Goal: Use online tool/utility: Utilize a website feature to perform a specific function

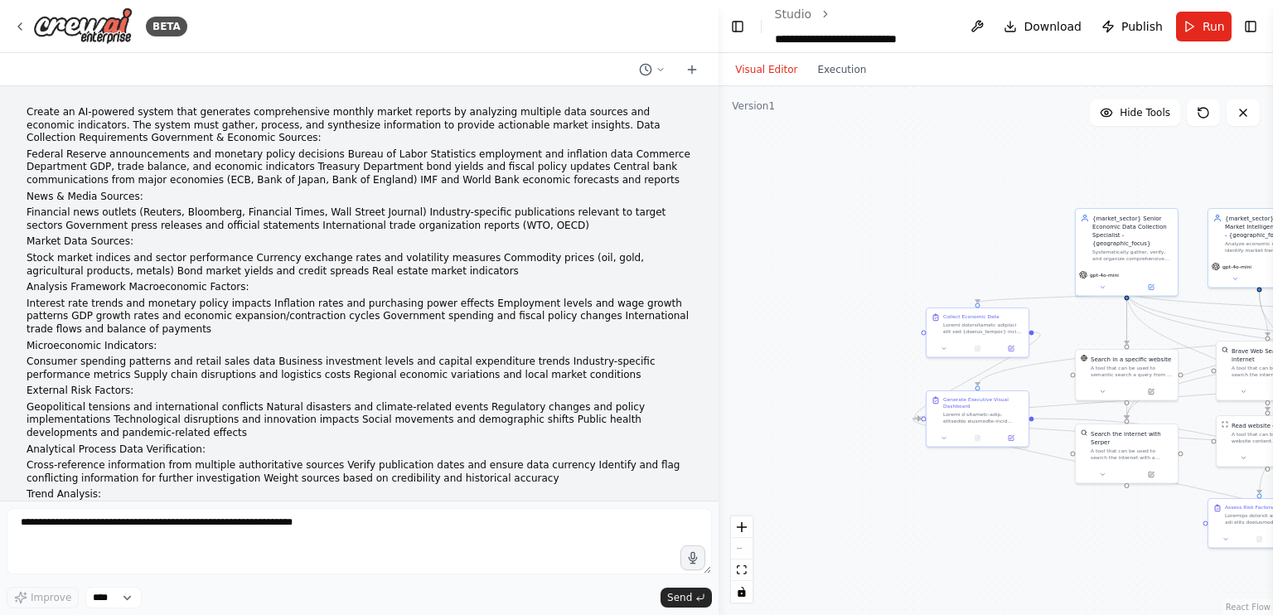
scroll to position [43460, 0]
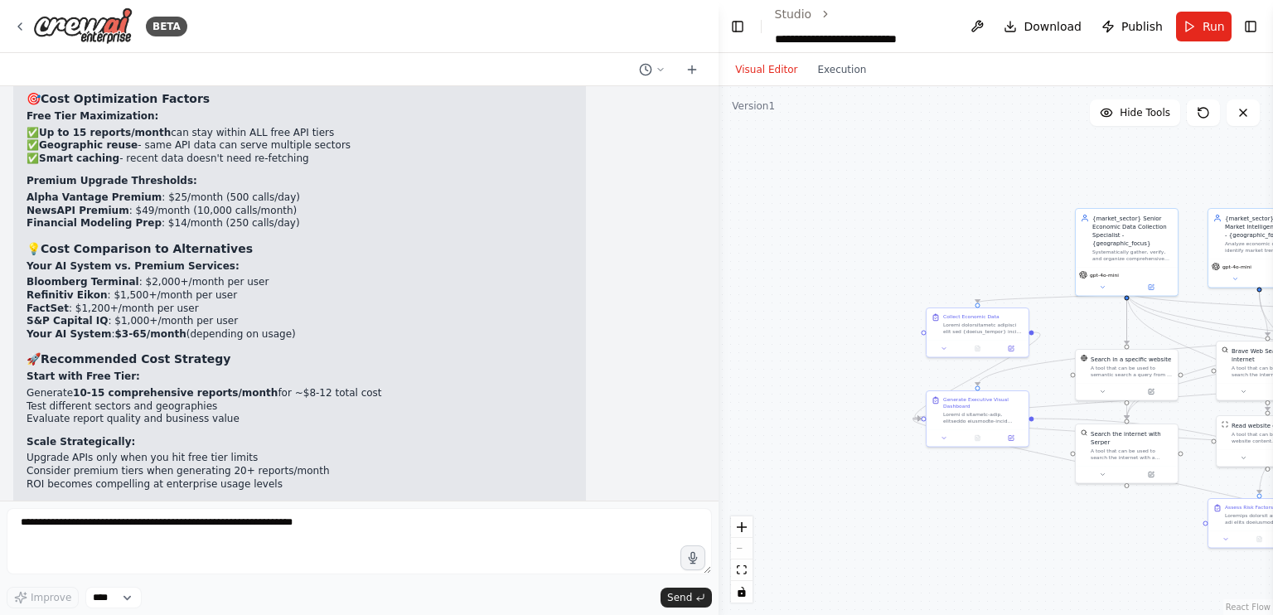
scroll to position [42555, 0]
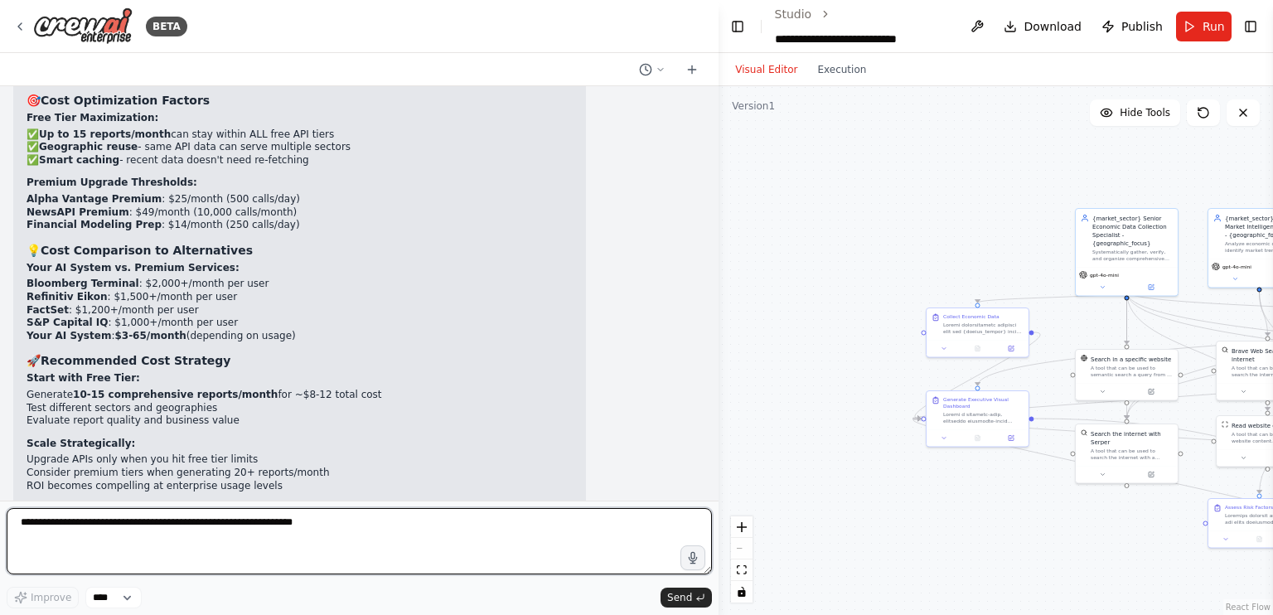
click at [227, 533] on textarea at bounding box center [359, 541] width 705 height 66
drag, startPoint x: 227, startPoint y: 533, endPoint x: 245, endPoint y: 429, distance: 105.2
click at [245, 429] on div "BETA Create an AI-powered system that generates comprehensive monthly market re…" at bounding box center [359, 307] width 718 height 615
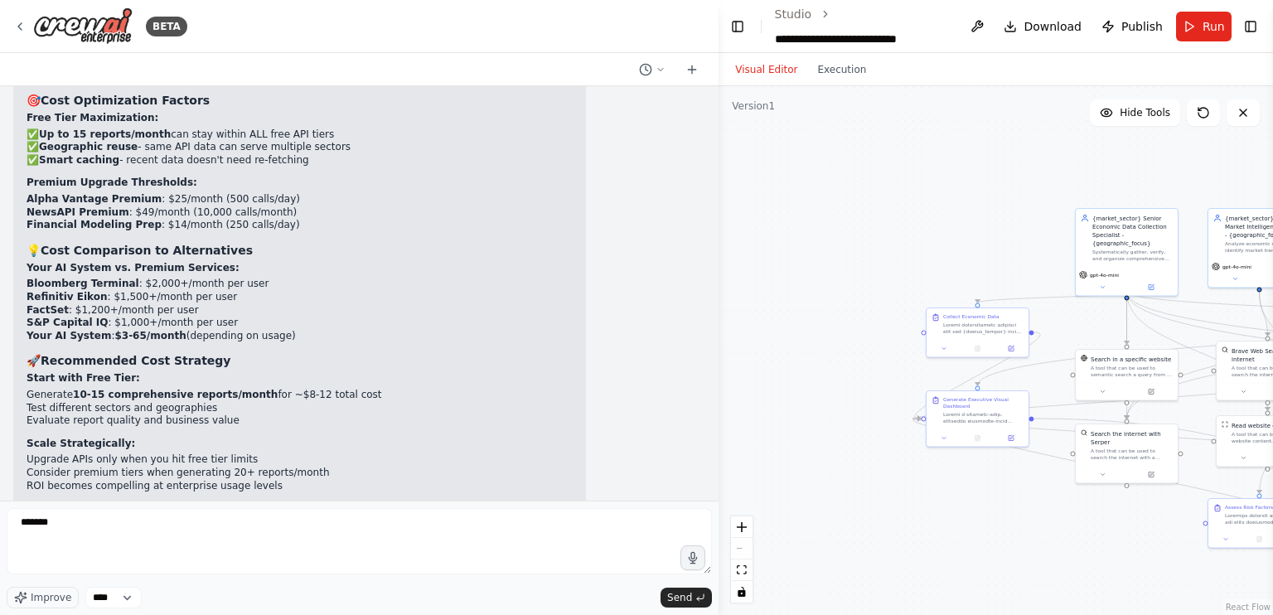
drag, startPoint x: 245, startPoint y: 429, endPoint x: 243, endPoint y: 459, distance: 29.9
drag, startPoint x: 380, startPoint y: 306, endPoint x: 503, endPoint y: 324, distance: 124.0
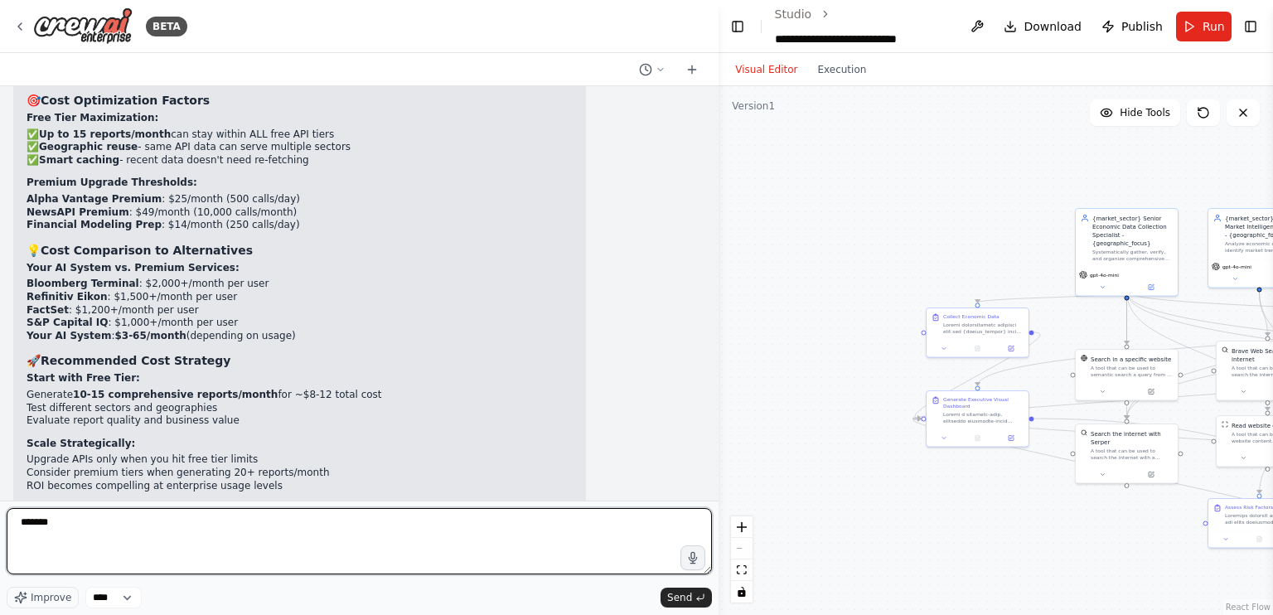
click at [179, 531] on textarea "******" at bounding box center [359, 541] width 705 height 66
type textarea "**********"
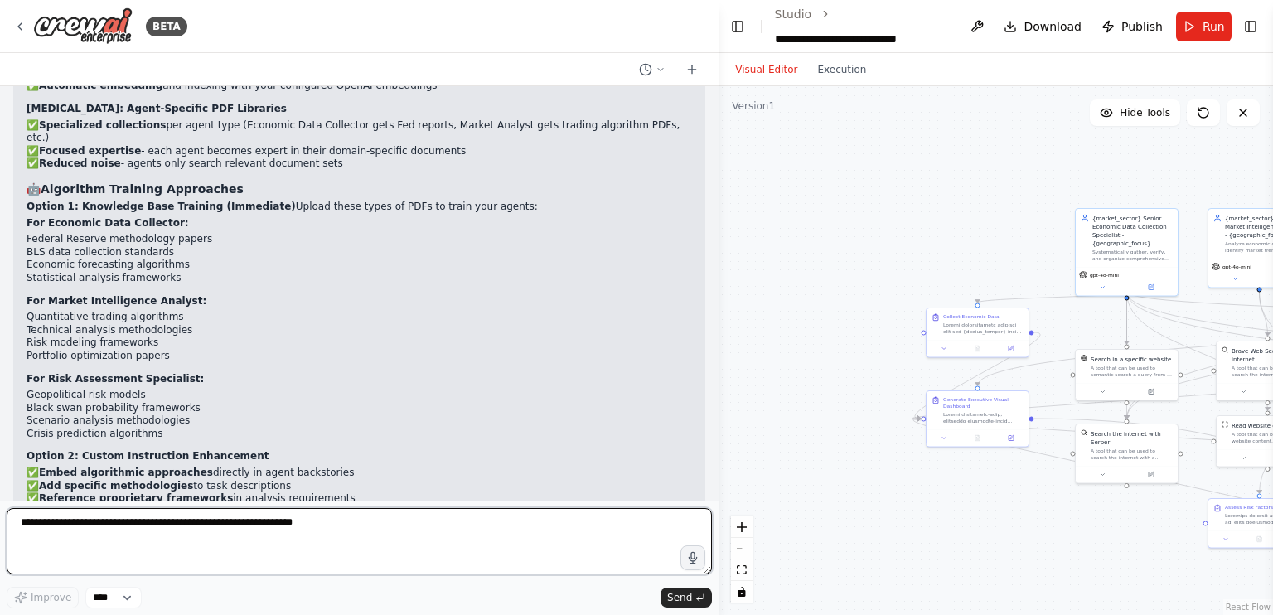
scroll to position [43515, 0]
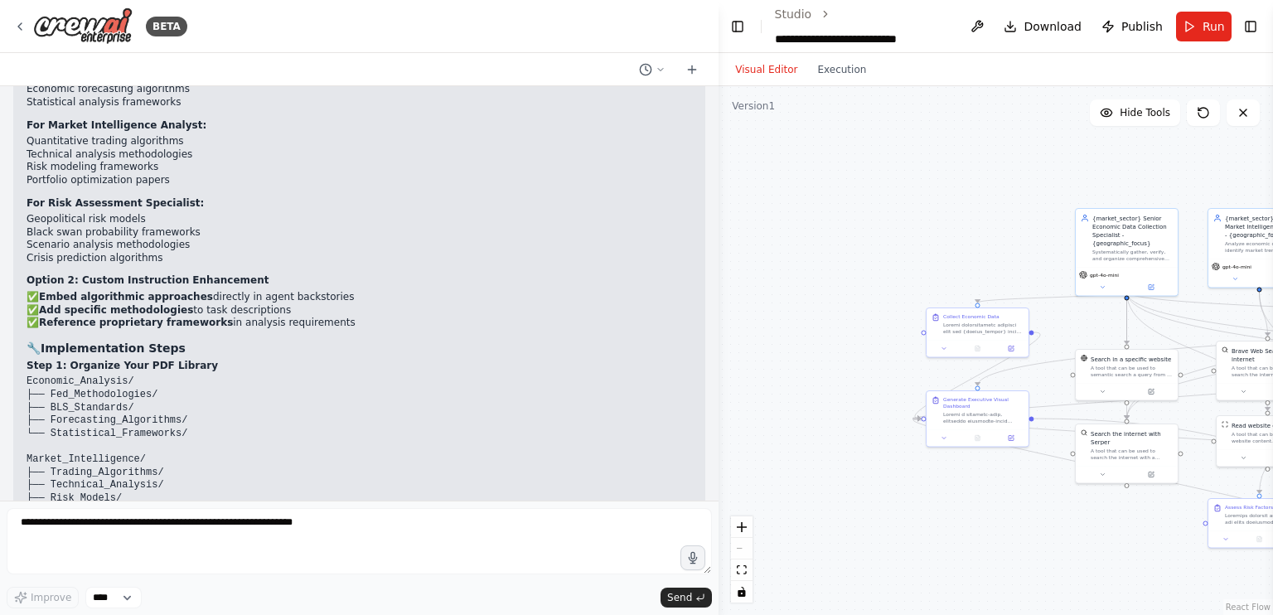
click at [809, 394] on div ".deletable-edge-delete-btn { width: 20px; height: 20px; border: 0px solid #ffff…" at bounding box center [995, 350] width 554 height 529
drag, startPoint x: 678, startPoint y: 458, endPoint x: 186, endPoint y: 435, distance: 492.7
click at [186, 435] on div "Create an AI-powered system that generates comprehensive monthly market reports…" at bounding box center [359, 293] width 718 height 414
copy p "I want to incorporate RAG and Context Documents, I don't want to make any other…"
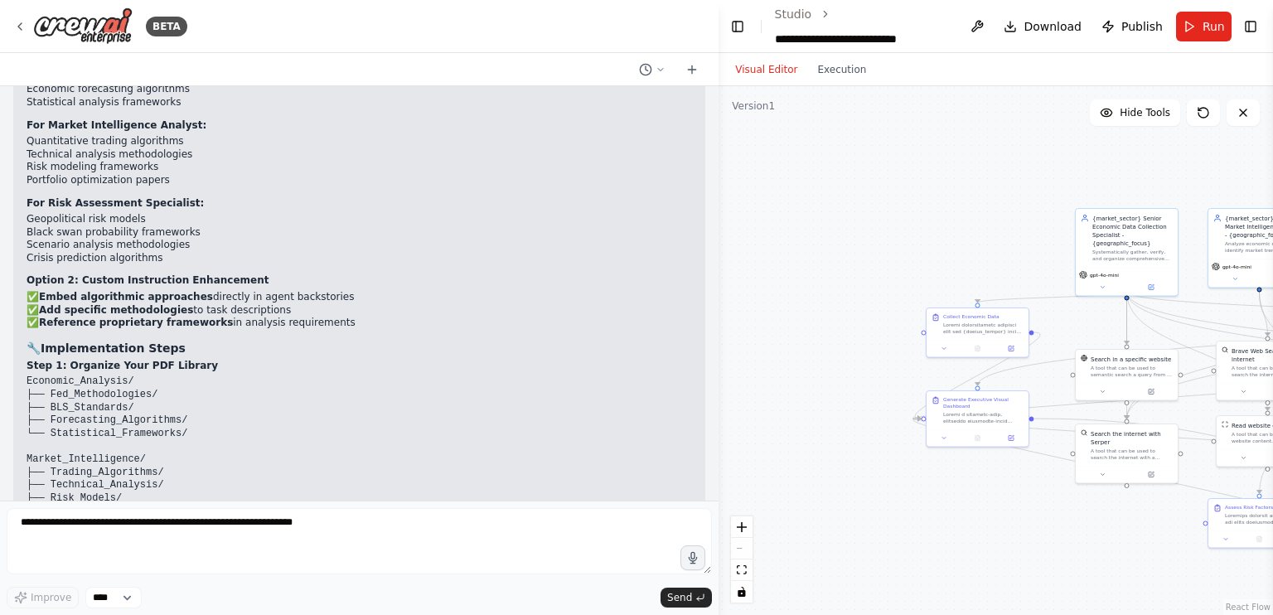
copy p "I want to incorporate RAG and Context Documents, I don't want to make any other…"
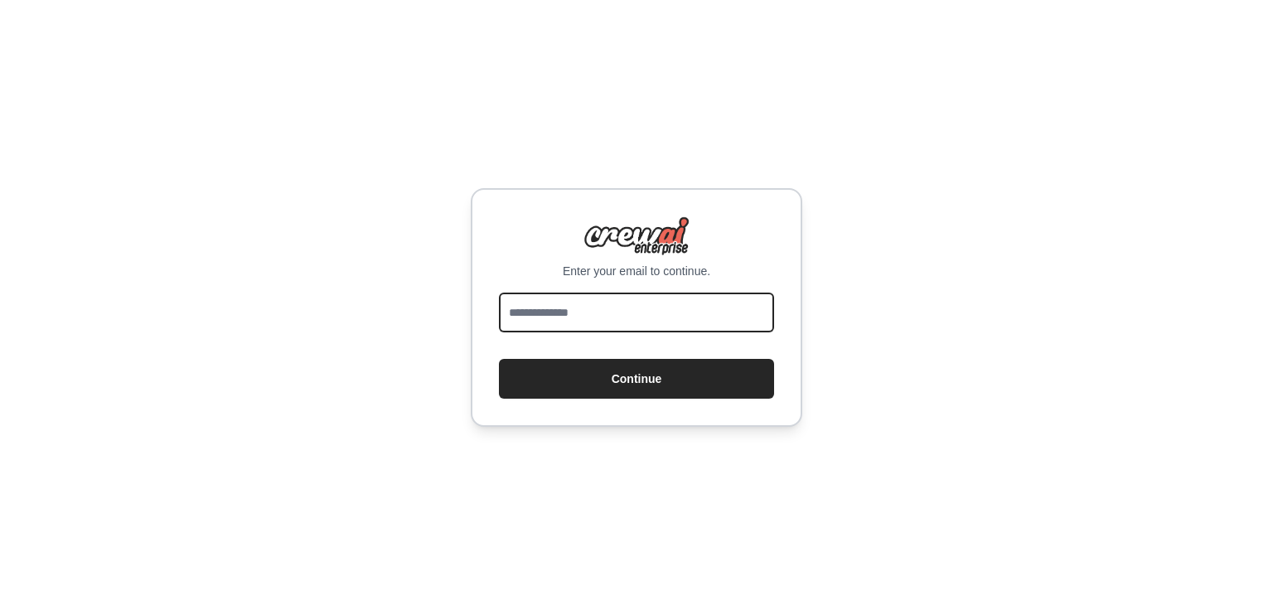
click at [576, 306] on input "email" at bounding box center [636, 312] width 275 height 40
type input "**********"
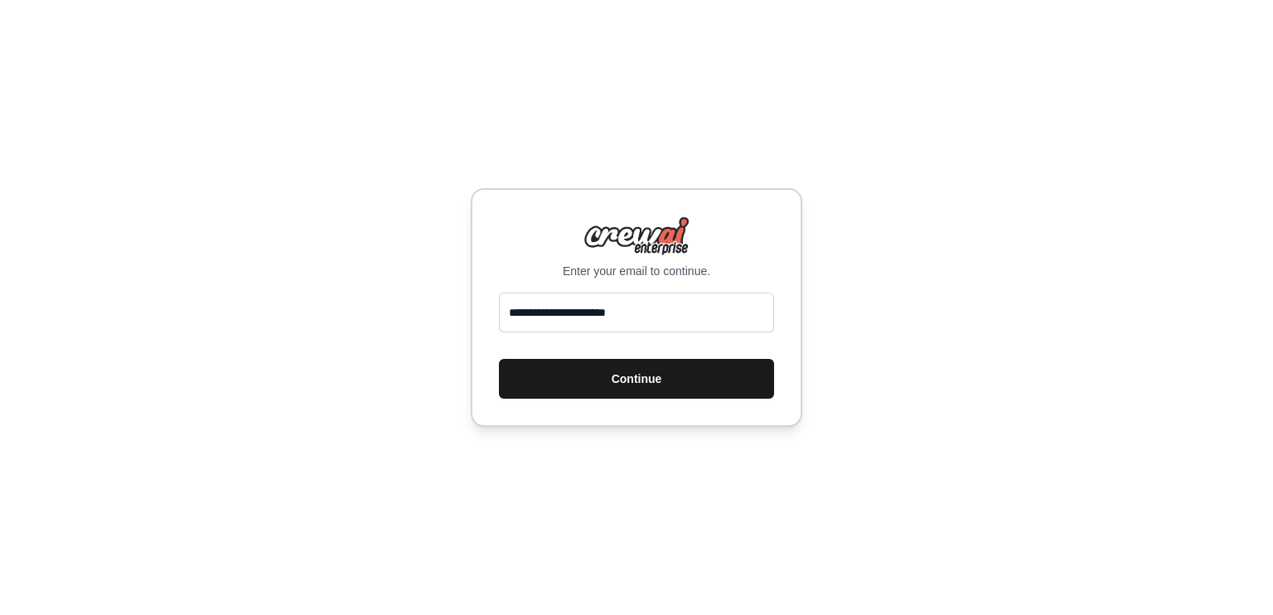
click at [610, 380] on button "Continue" at bounding box center [636, 379] width 275 height 40
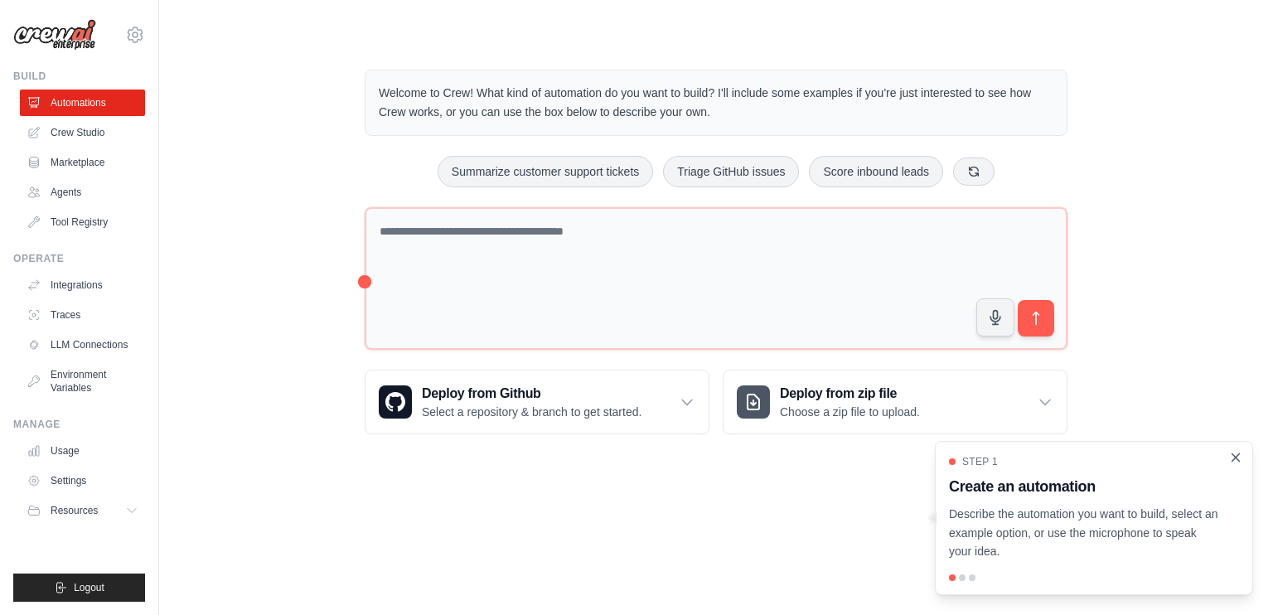
click at [1237, 461] on icon "Close walkthrough" at bounding box center [1235, 457] width 15 height 15
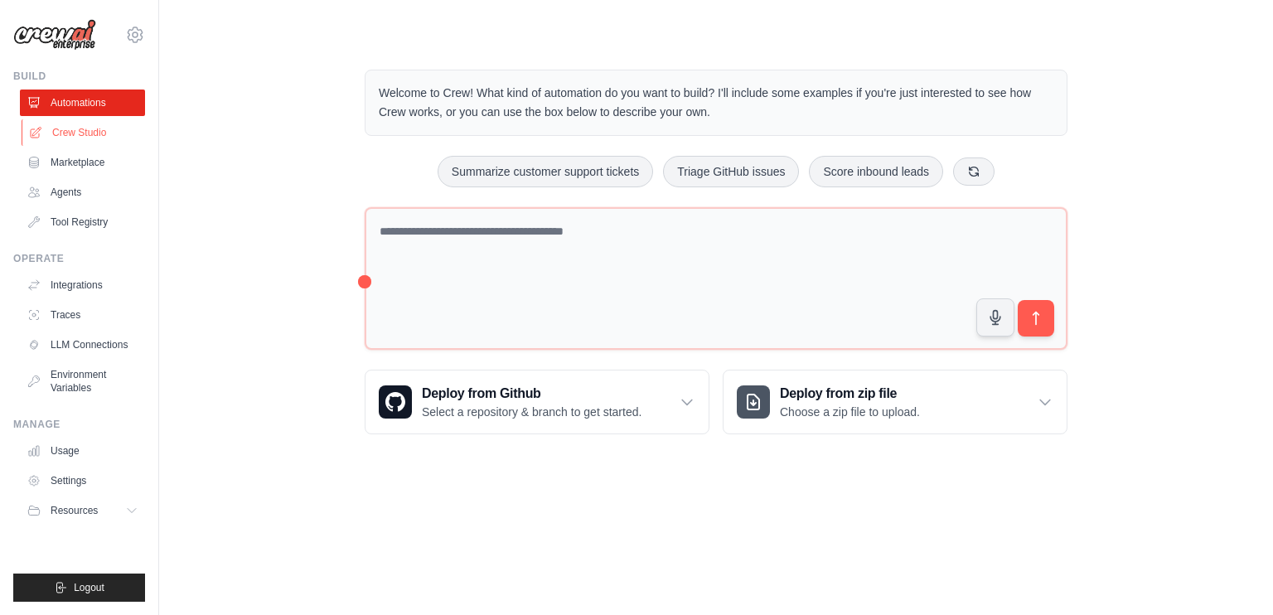
click at [89, 129] on link "Crew Studio" at bounding box center [84, 132] width 125 height 27
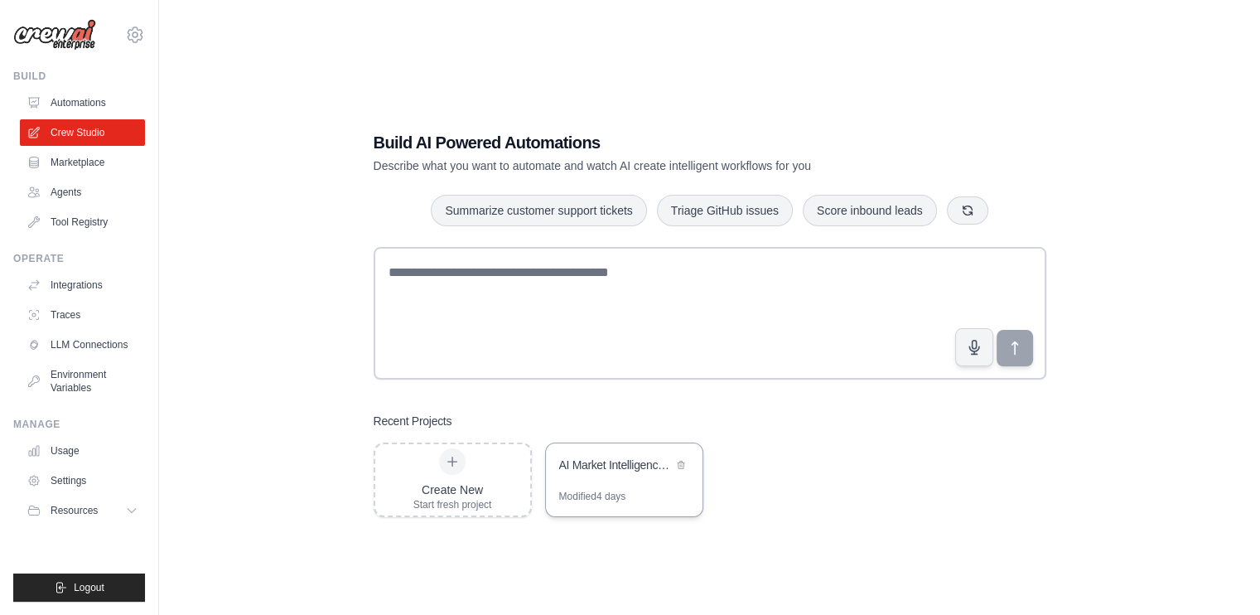
click at [608, 455] on div "AI Market Intelligence System" at bounding box center [624, 466] width 157 height 46
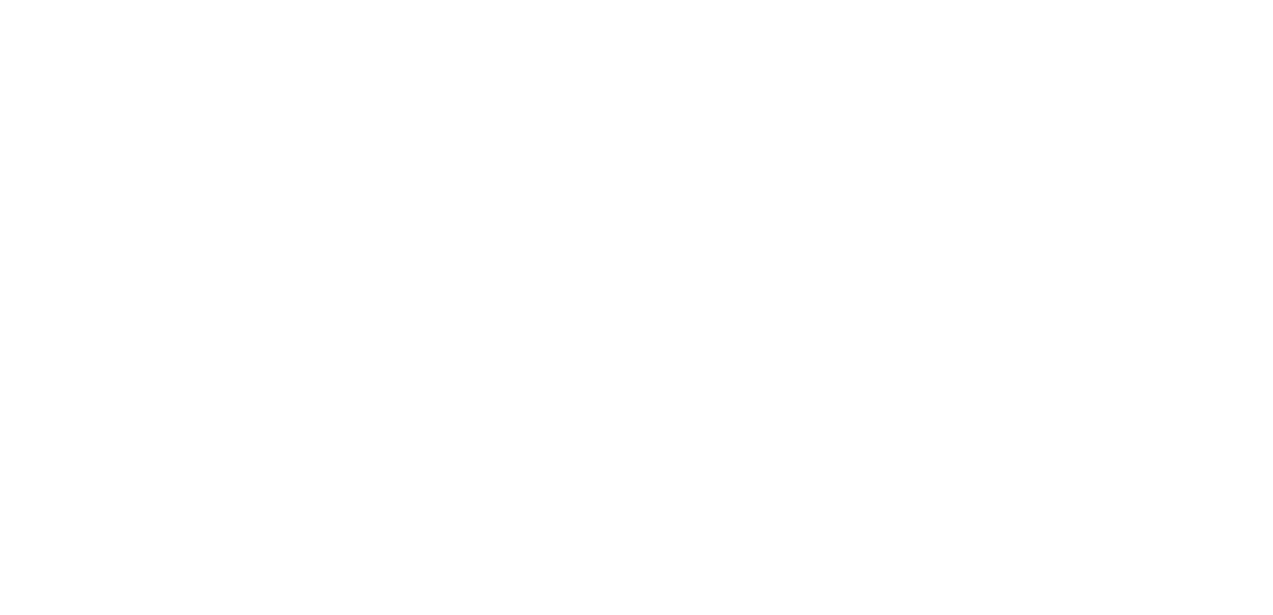
click at [649, 0] on html at bounding box center [636, 0] width 1273 height 0
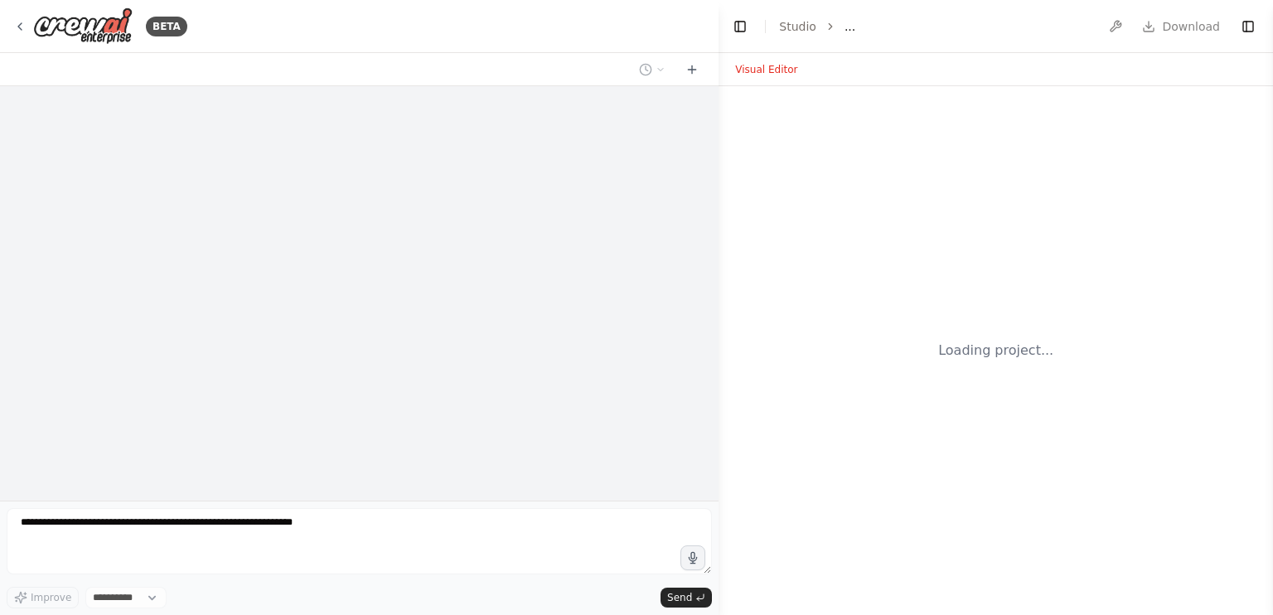
select select "****"
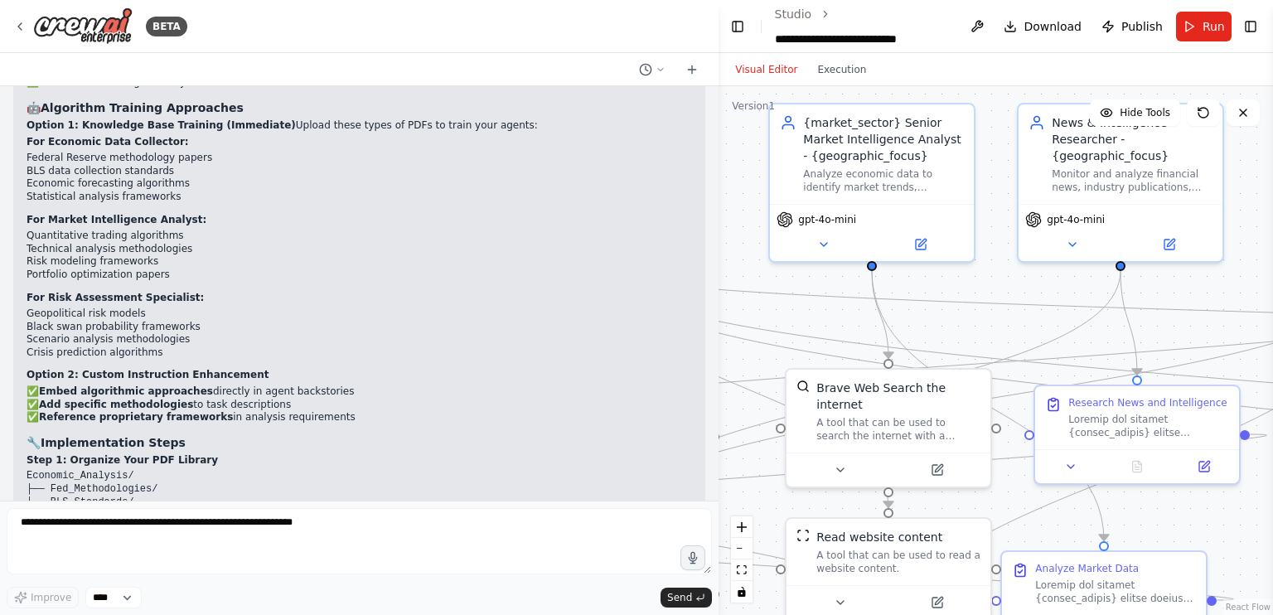
scroll to position [43460, 0]
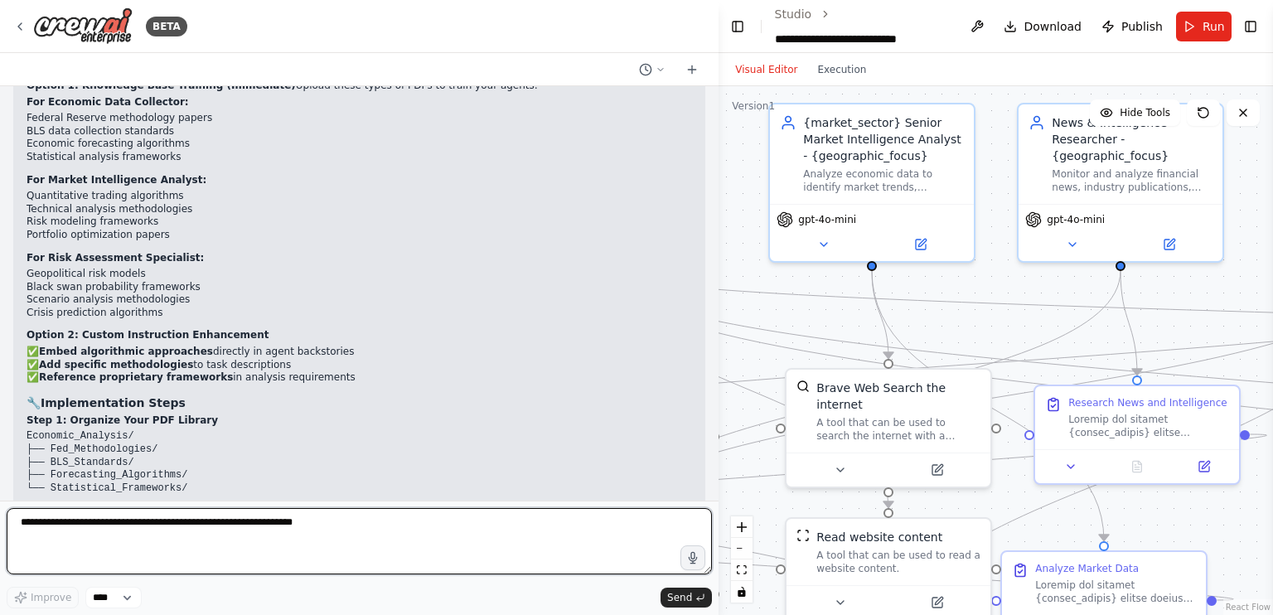
click at [275, 524] on textarea at bounding box center [359, 541] width 705 height 66
paste textarea "**********"
click at [19, 519] on textarea "**********" at bounding box center [359, 541] width 705 height 66
click at [123, 524] on textarea "**********" at bounding box center [359, 541] width 705 height 66
click at [551, 531] on textarea "**********" at bounding box center [359, 541] width 705 height 66
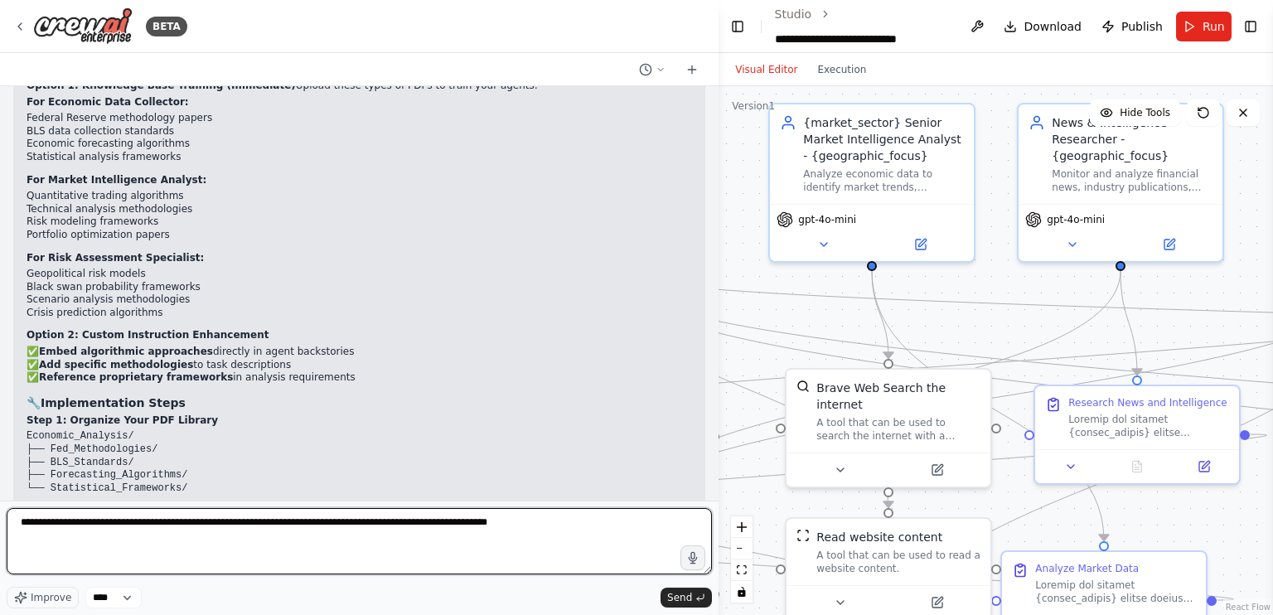
click at [511, 521] on textarea "**********" at bounding box center [359, 541] width 705 height 66
click at [300, 524] on textarea "**********" at bounding box center [359, 541] width 705 height 66
click at [413, 544] on textarea "**********" at bounding box center [359, 541] width 705 height 66
type textarea "**********"
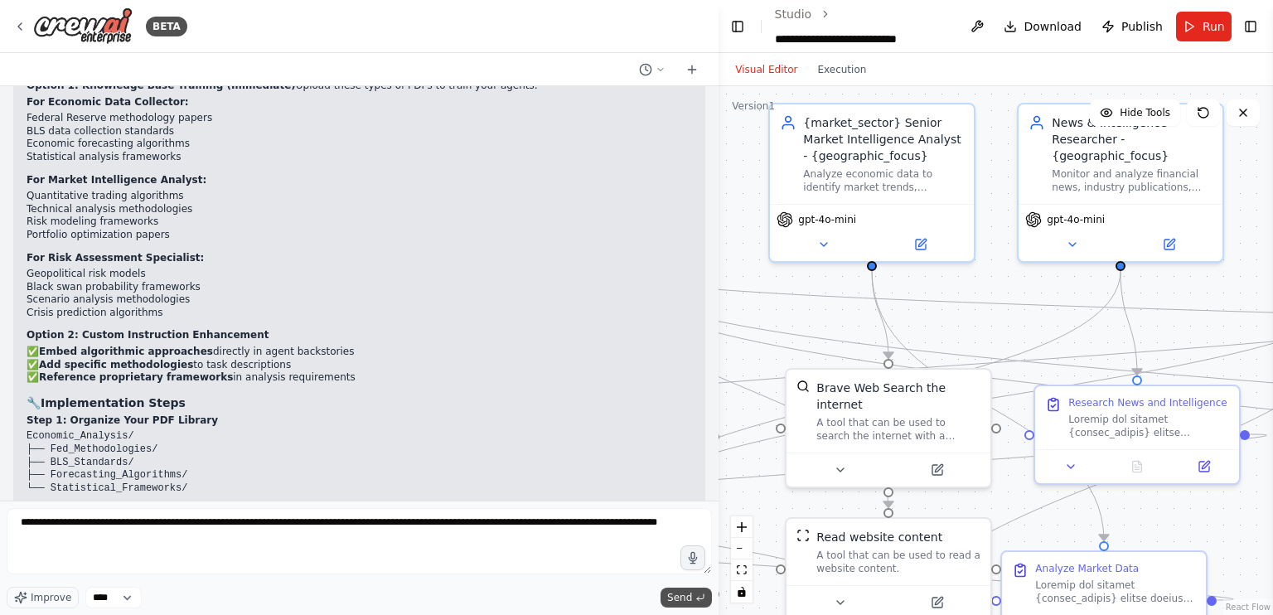
click at [673, 591] on span "Send" at bounding box center [679, 597] width 25 height 13
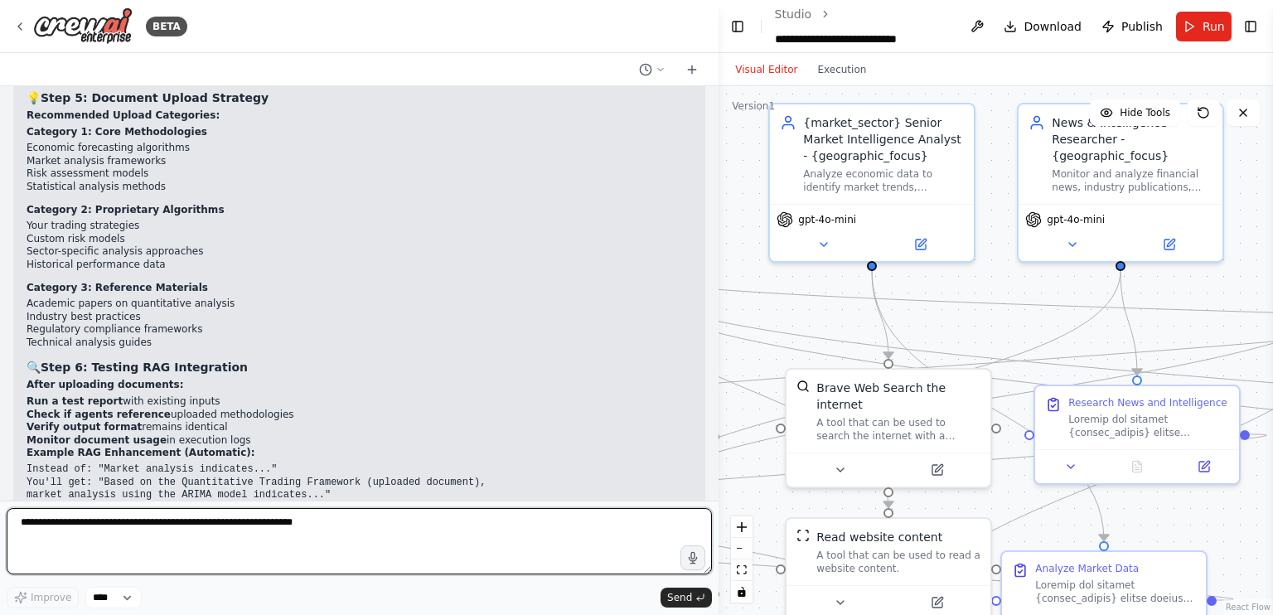
scroll to position [45618, 0]
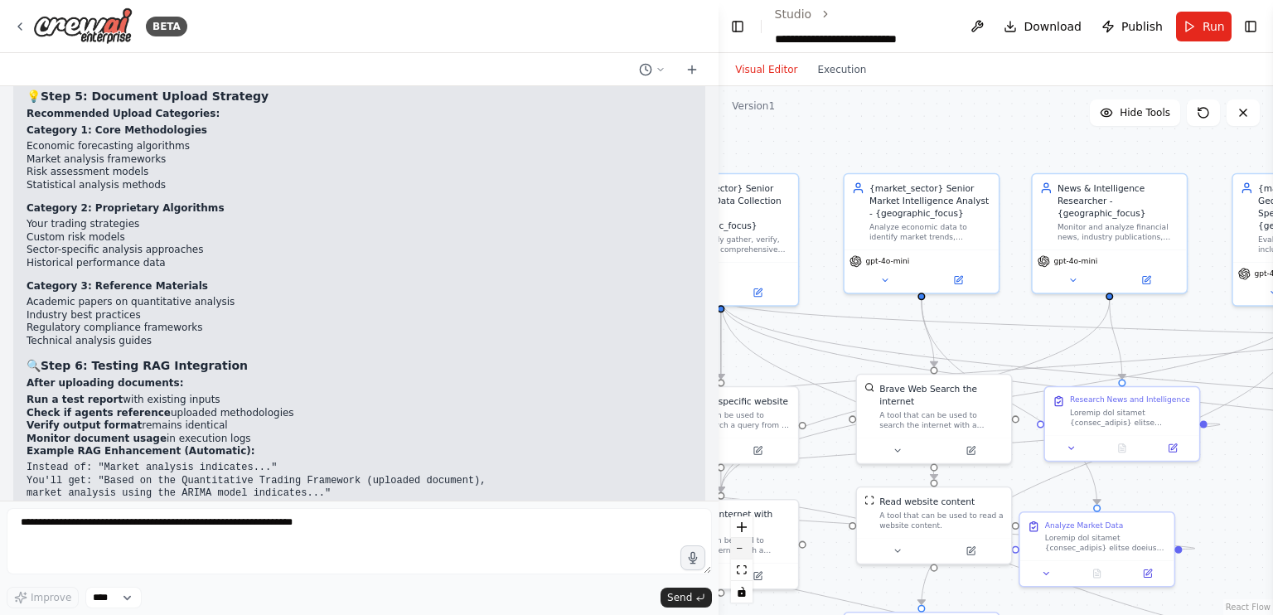
click at [746, 551] on button "zoom out" at bounding box center [742, 549] width 22 height 22
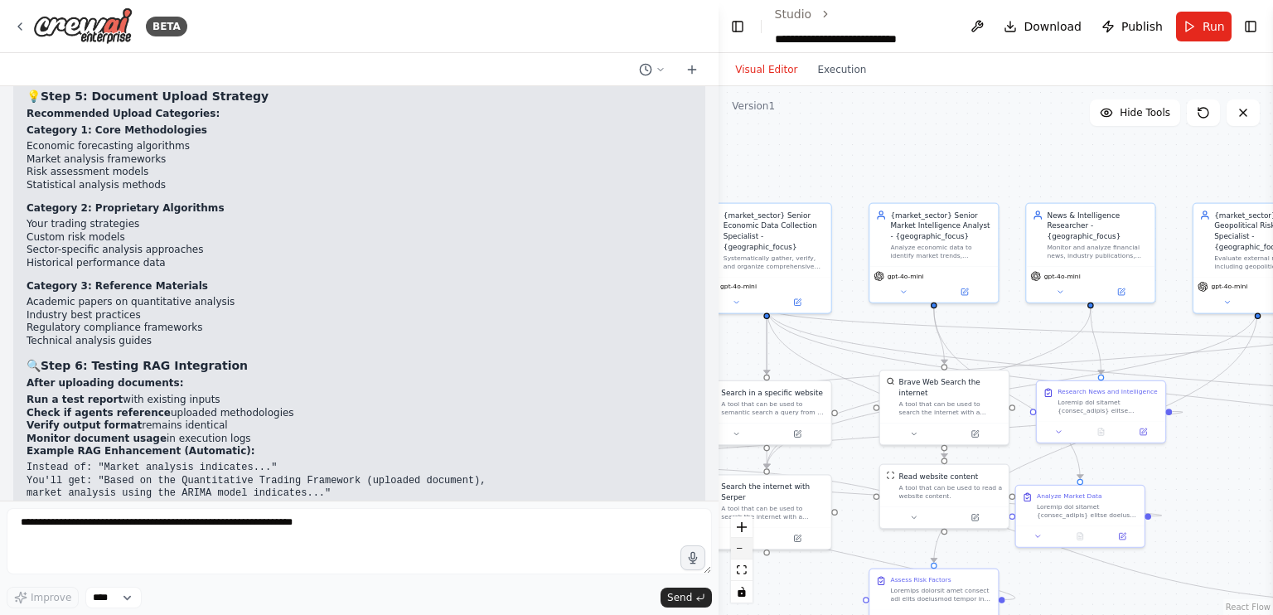
click at [746, 551] on button "zoom out" at bounding box center [742, 549] width 22 height 22
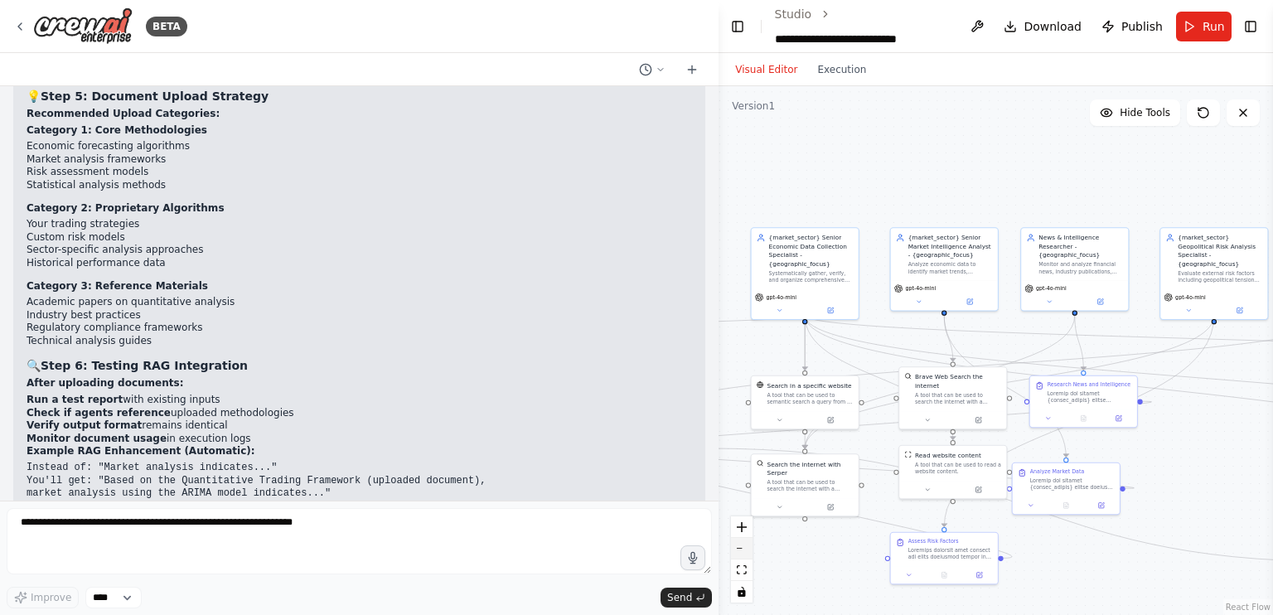
click at [746, 551] on button "zoom out" at bounding box center [742, 549] width 22 height 22
click at [746, 551] on div "React Flow controls" at bounding box center [742, 559] width 22 height 86
drag, startPoint x: 1091, startPoint y: 356, endPoint x: 1297, endPoint y: 283, distance: 218.0
click at [1272, 283] on html "BETA Create an AI-powered system that generates comprehensive monthly market re…" at bounding box center [636, 307] width 1273 height 615
click at [749, 565] on button "fit view" at bounding box center [742, 570] width 22 height 22
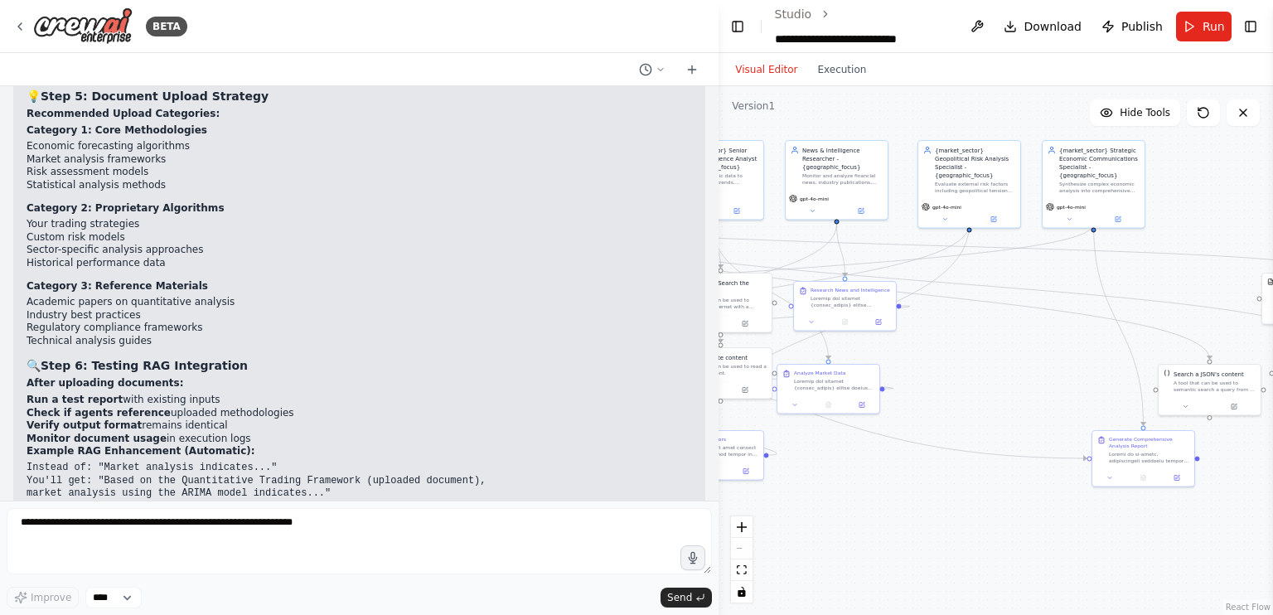
drag, startPoint x: 1043, startPoint y: 446, endPoint x: 988, endPoint y: 404, distance: 69.3
click at [988, 404] on div ".deletable-edge-delete-btn { width: 20px; height: 20px; border: 0px solid #ffff…" at bounding box center [995, 350] width 554 height 529
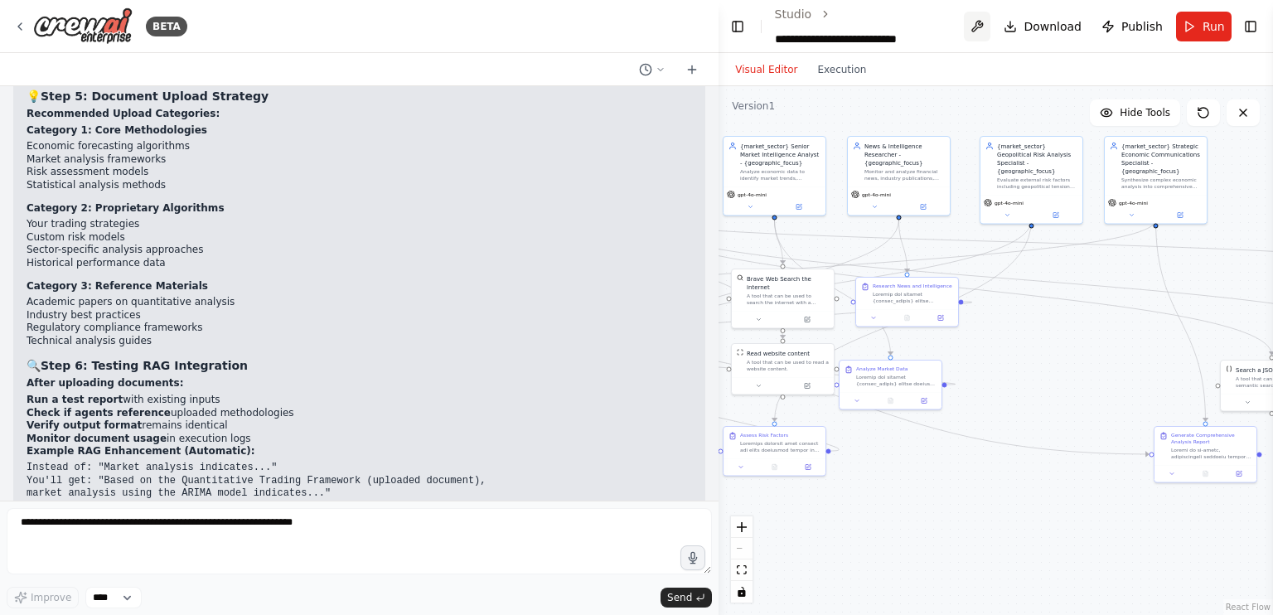
click at [978, 22] on button at bounding box center [977, 27] width 27 height 30
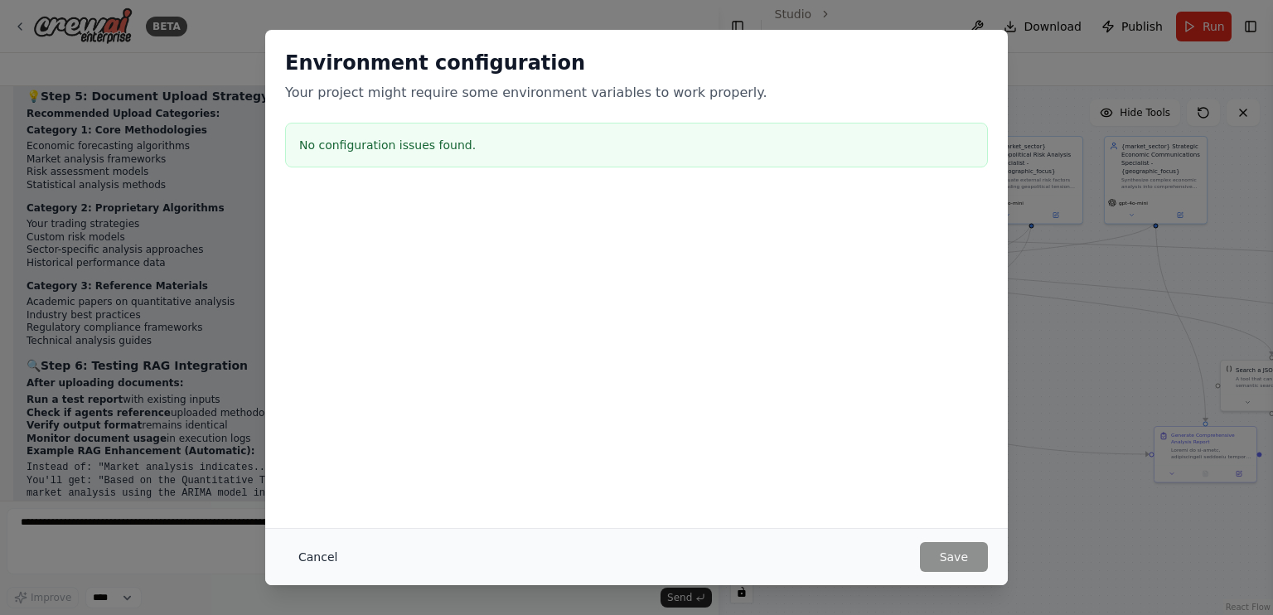
click at [322, 568] on button "Cancel" at bounding box center [317, 557] width 65 height 30
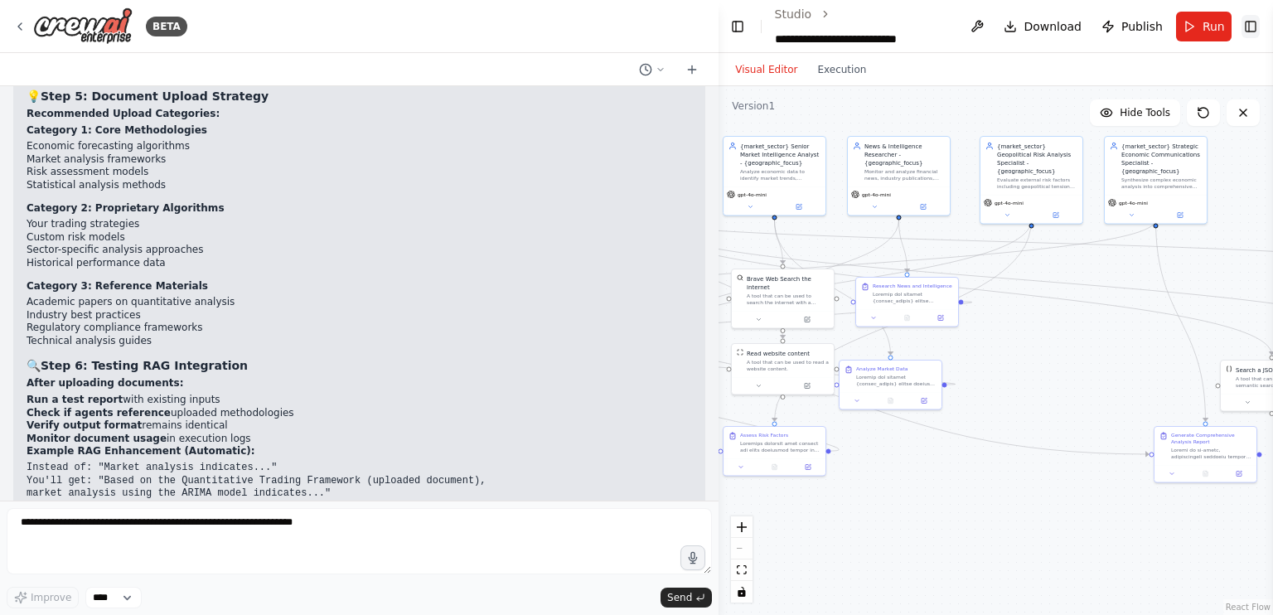
click at [1253, 23] on button "Toggle Right Sidebar" at bounding box center [1250, 26] width 18 height 23
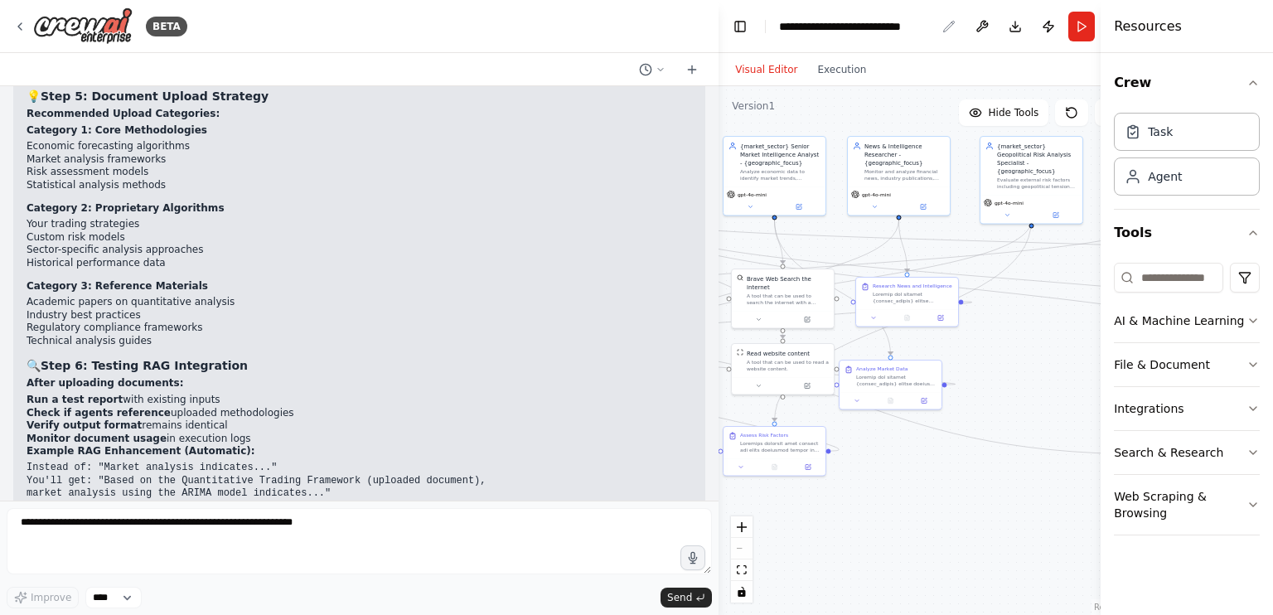
click at [820, 26] on div "**********" at bounding box center [857, 26] width 157 height 17
click at [741, 27] on button "Toggle Left Sidebar" at bounding box center [739, 26] width 23 height 23
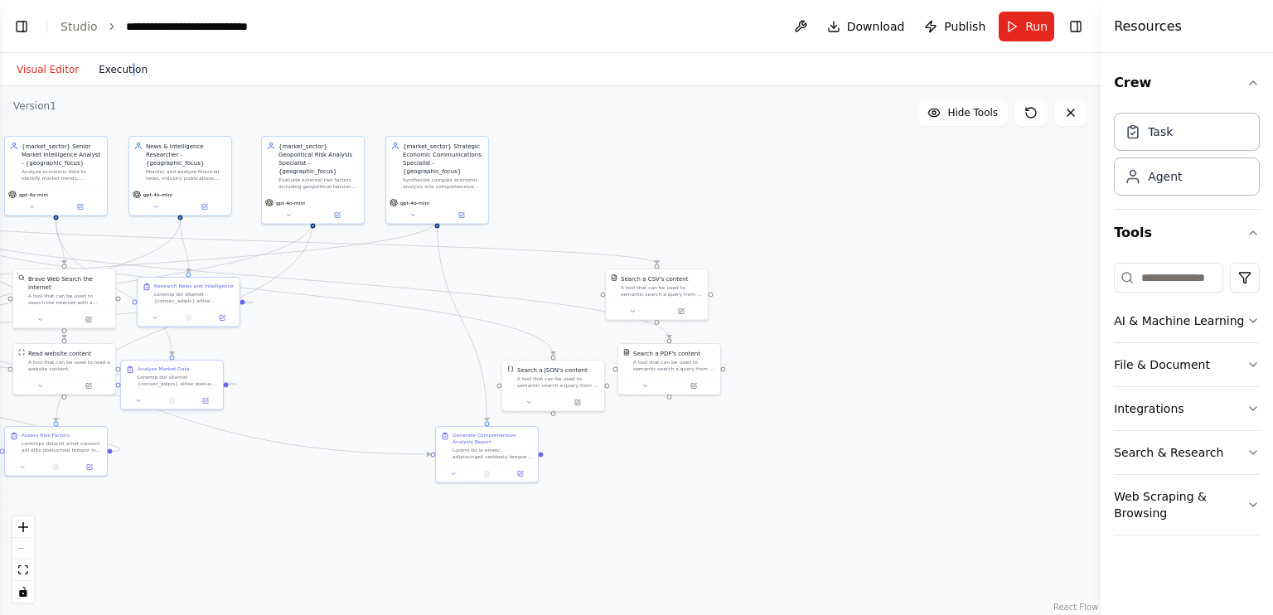
drag, startPoint x: 124, startPoint y: 81, endPoint x: 120, endPoint y: 63, distance: 18.7
click at [120, 63] on div "Visual Editor Execution" at bounding box center [82, 69] width 151 height 33
click at [120, 63] on button "Execution" at bounding box center [123, 70] width 69 height 20
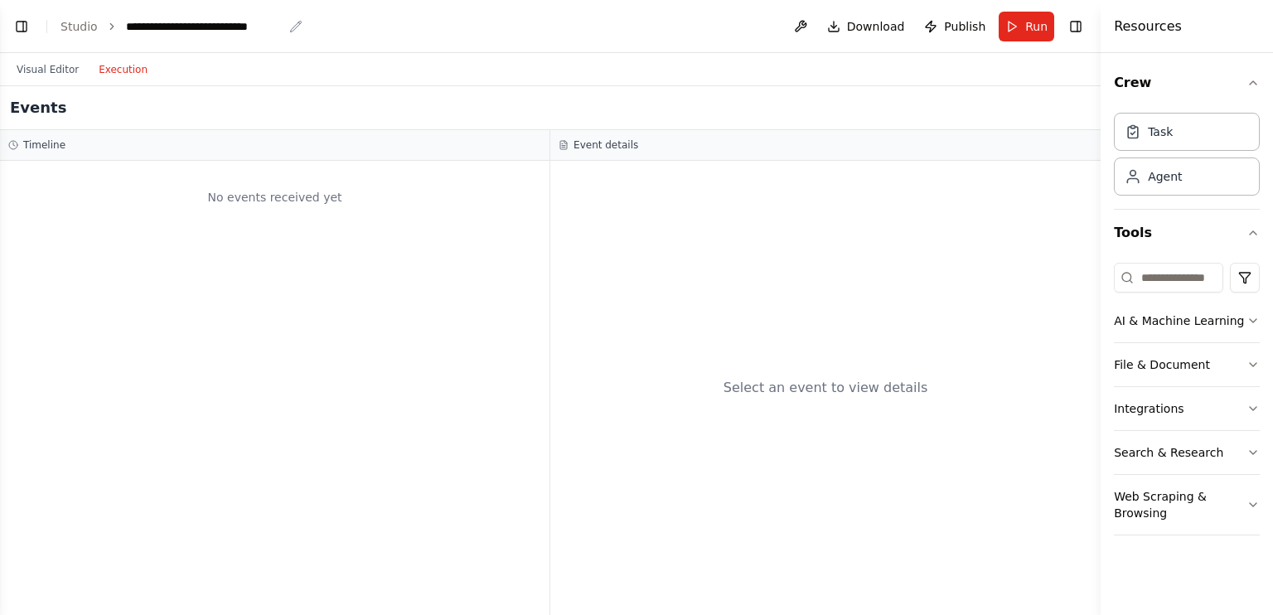
click at [140, 20] on div "**********" at bounding box center [204, 26] width 157 height 17
click at [85, 24] on link "Studio" at bounding box center [78, 26] width 37 height 13
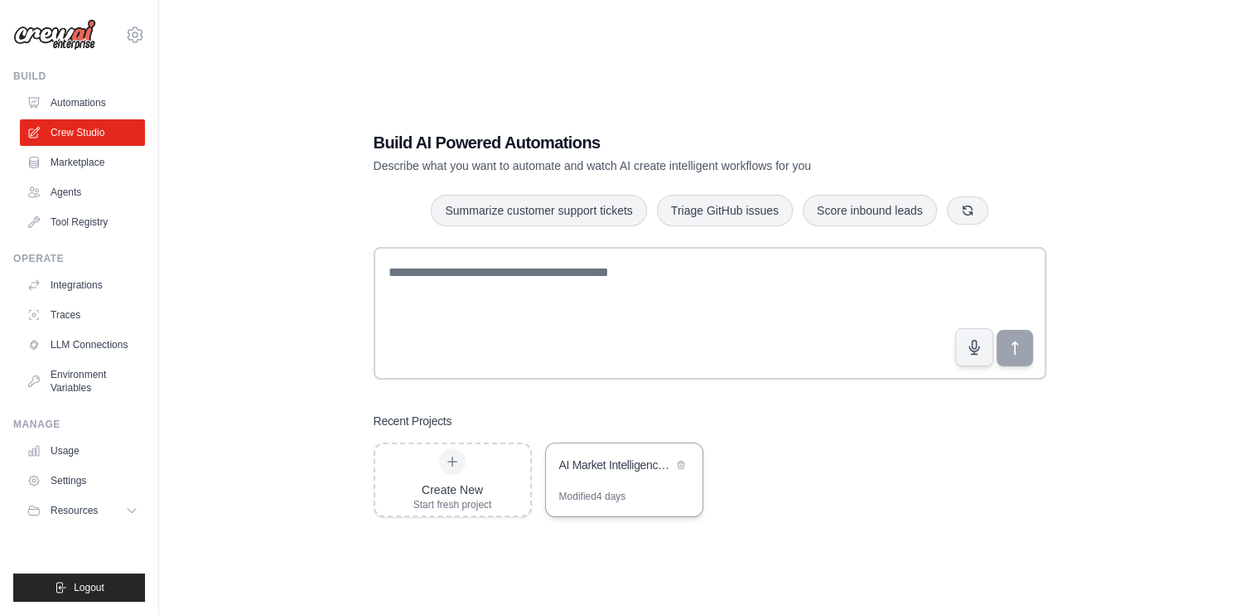
click at [640, 481] on div "AI Market Intelligence System" at bounding box center [624, 466] width 157 height 46
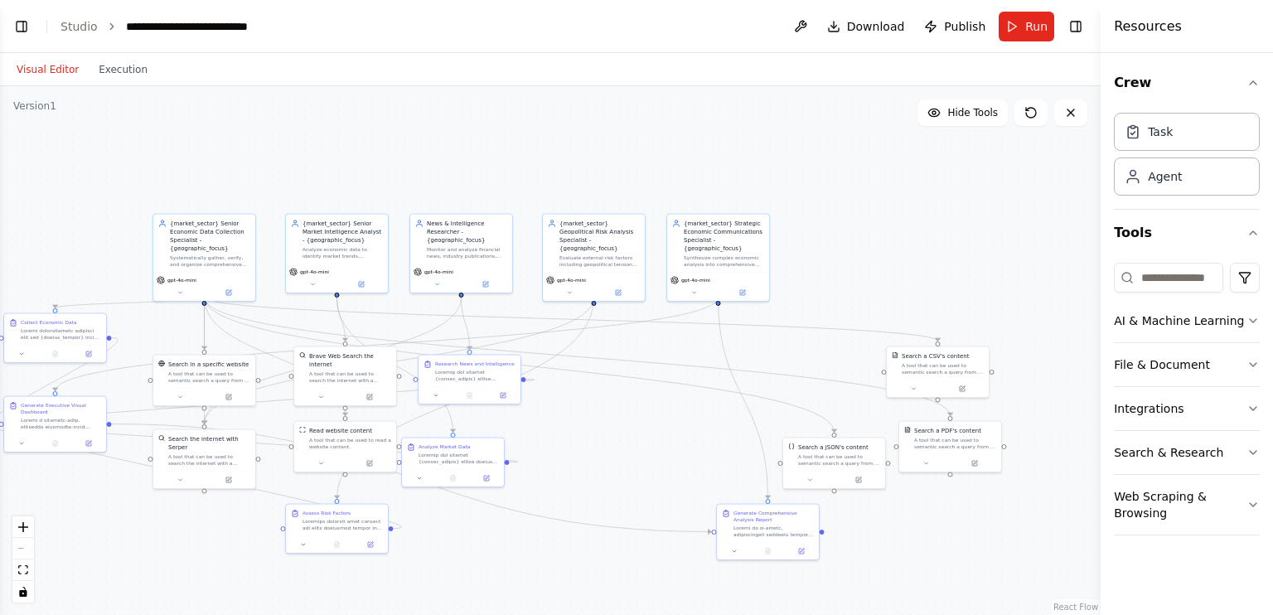
scroll to position [40463, 0]
click at [1200, 371] on button "File & Document" at bounding box center [1186, 364] width 146 height 43
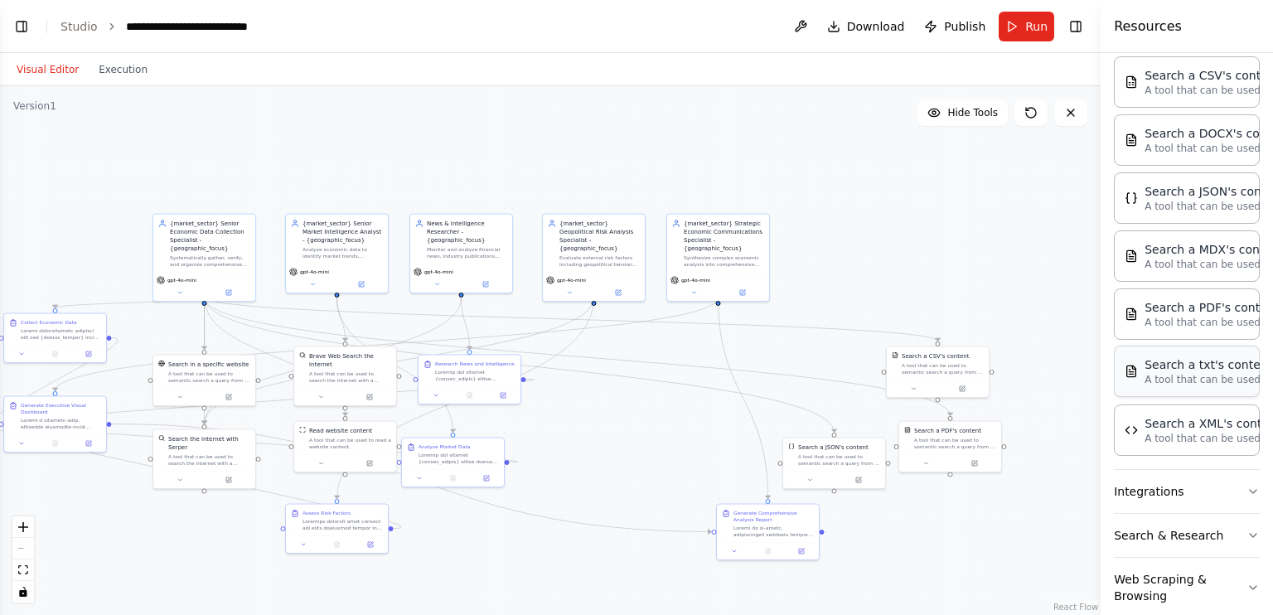
scroll to position [338, 0]
click at [958, 453] on div at bounding box center [950, 461] width 102 height 17
click at [930, 463] on button at bounding box center [925, 461] width 47 height 10
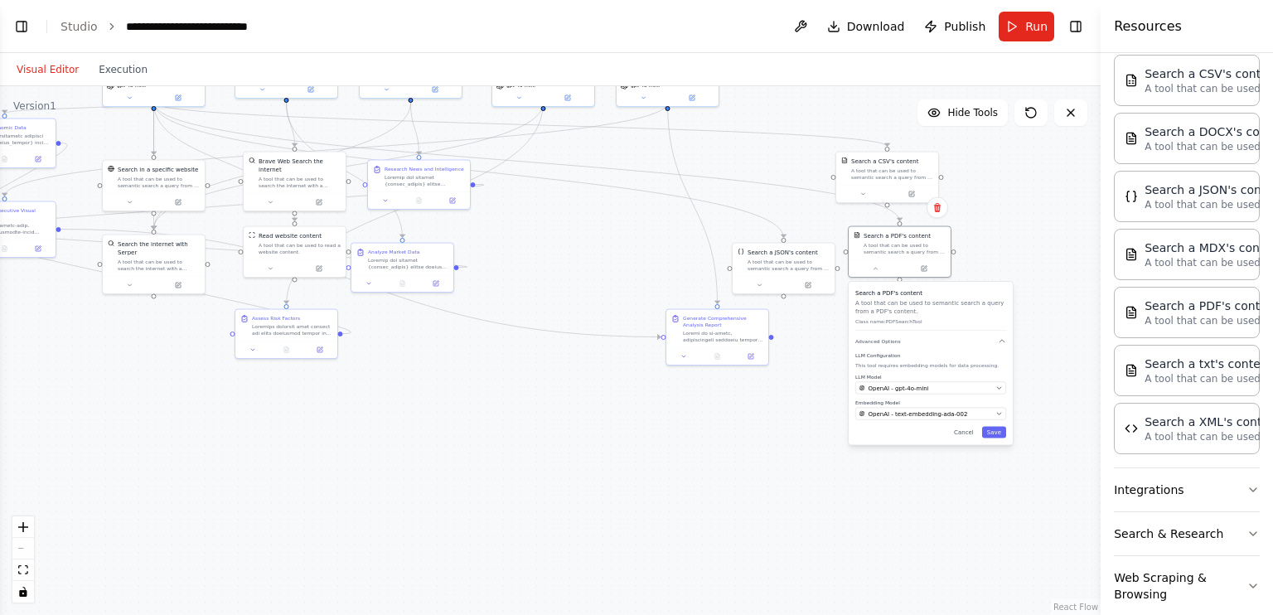
drag, startPoint x: 1020, startPoint y: 434, endPoint x: 969, endPoint y: 239, distance: 201.1
click at [969, 239] on div ".deletable-edge-delete-btn { width: 20px; height: 20px; border: 0px solid #ffff…" at bounding box center [550, 350] width 1100 height 529
click at [999, 338] on icon "button" at bounding box center [1001, 341] width 8 height 8
click at [928, 276] on div "Search a PDF's content A tool that can be used to semantic search a query from …" at bounding box center [900, 252] width 104 height 52
click at [925, 270] on button at bounding box center [924, 267] width 47 height 10
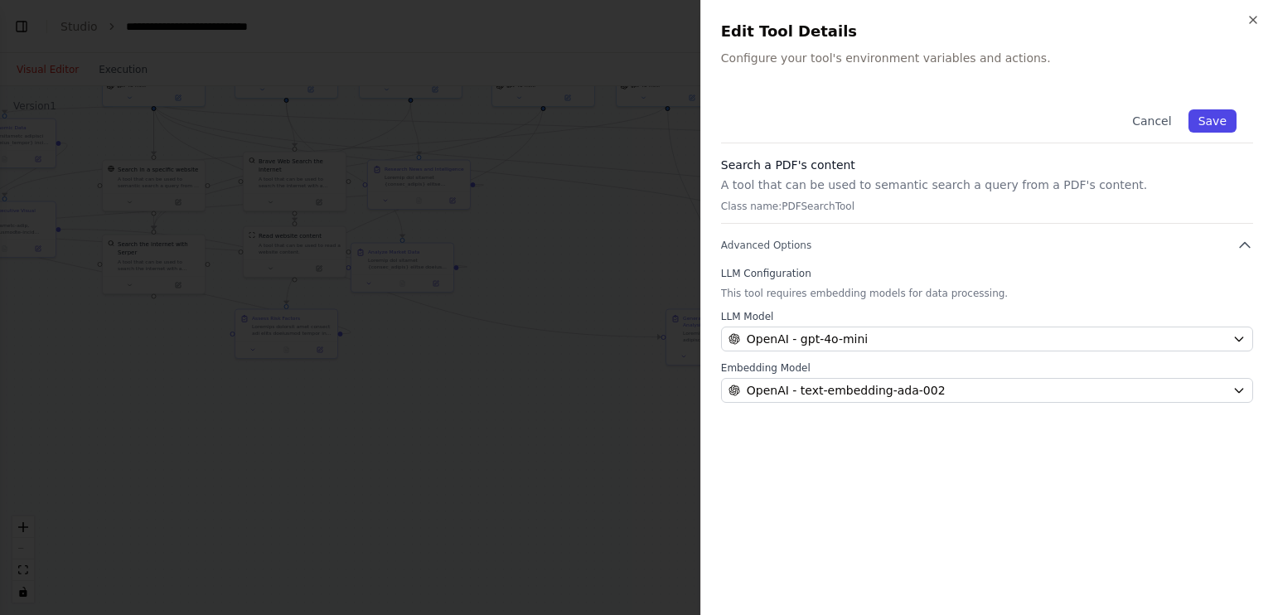
click at [1227, 118] on button "Save" at bounding box center [1212, 120] width 48 height 23
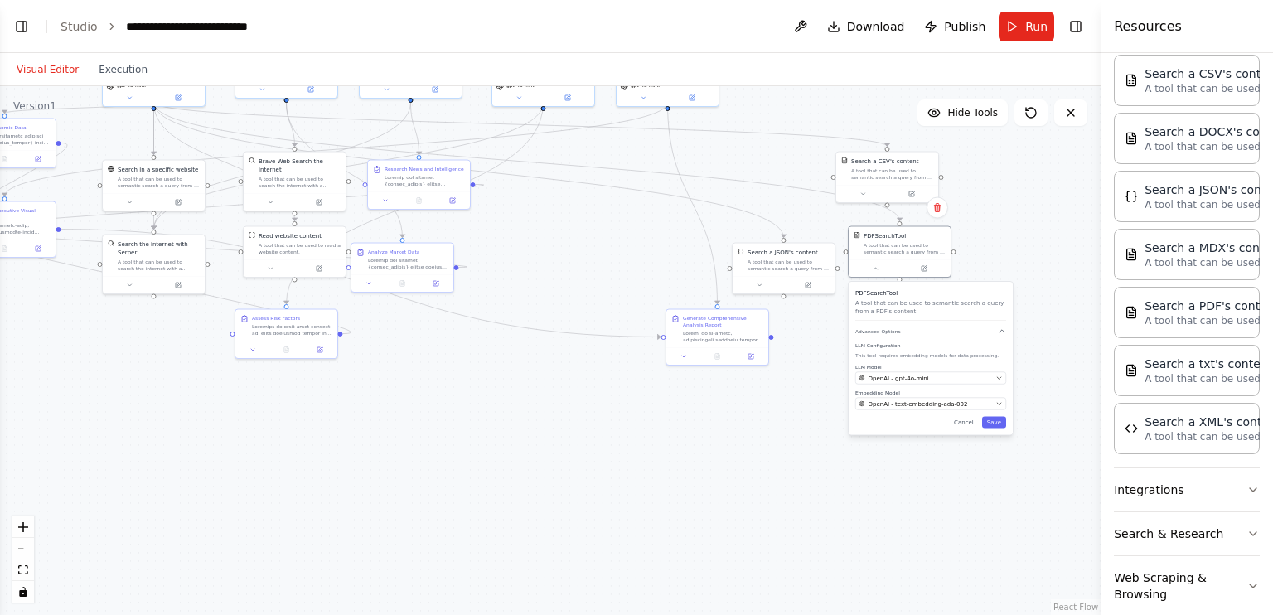
click at [798, 402] on div ".deletable-edge-delete-btn { width: 20px; height: 20px; border: 0px solid #ffff…" at bounding box center [550, 350] width 1100 height 529
drag, startPoint x: 798, startPoint y: 402, endPoint x: 633, endPoint y: 428, distance: 167.0
click at [633, 428] on div ".deletable-edge-delete-btn { width: 20px; height: 20px; border: 0px solid #ffff…" at bounding box center [550, 350] width 1100 height 529
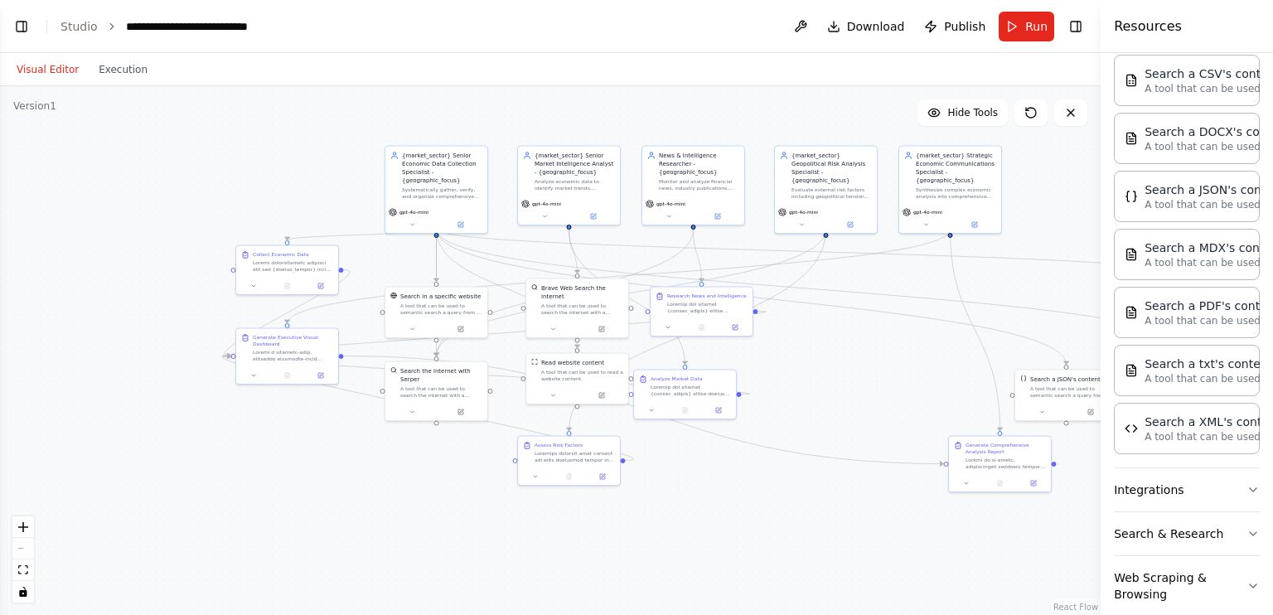
drag, startPoint x: 635, startPoint y: 428, endPoint x: 1083, endPoint y: 529, distance: 458.5
click at [1083, 529] on div ".deletable-edge-delete-btn { width: 20px; height: 20px; border: 0px solid #ffff…" at bounding box center [550, 350] width 1100 height 529
click at [414, 185] on div "Systematically gather, verify, and organize comprehensive economic data from au…" at bounding box center [442, 191] width 80 height 13
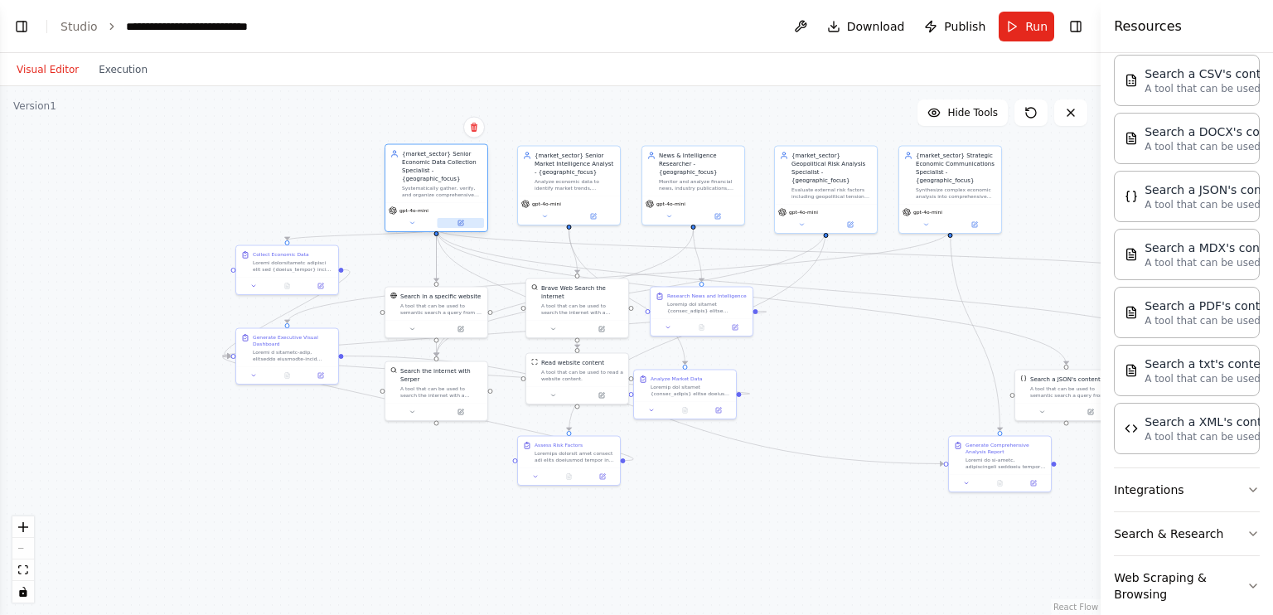
click at [460, 220] on icon at bounding box center [461, 222] width 4 height 4
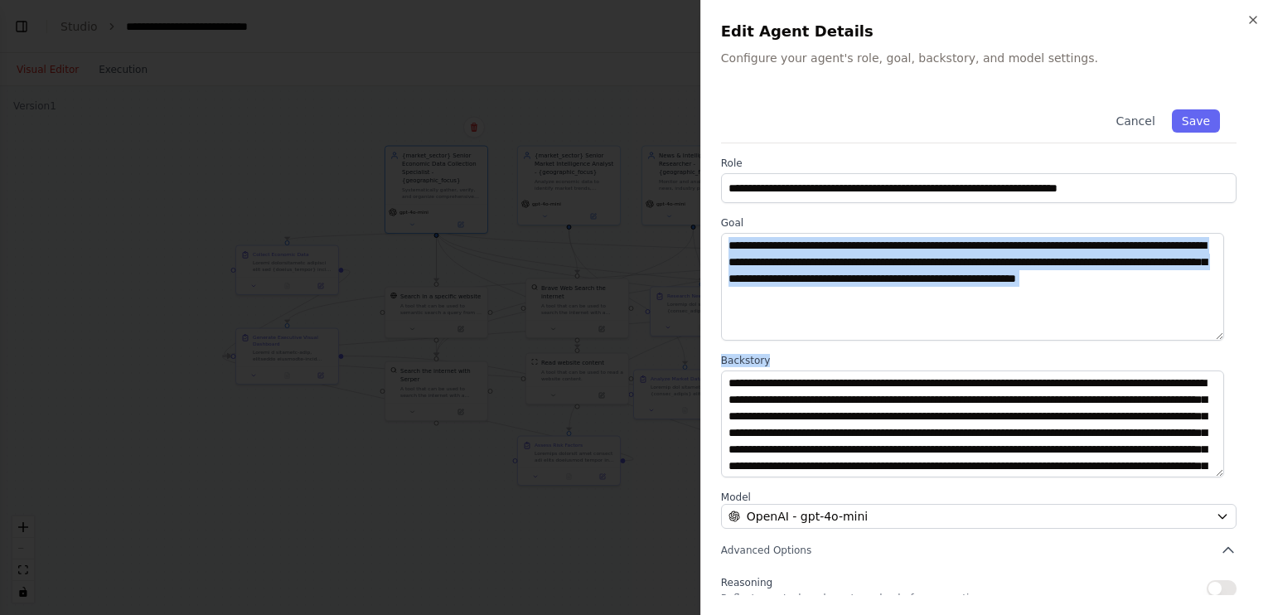
drag, startPoint x: 809, startPoint y: 355, endPoint x: 760, endPoint y: 238, distance: 127.4
click at [760, 238] on div "**********" at bounding box center [987, 411] width 532 height 637
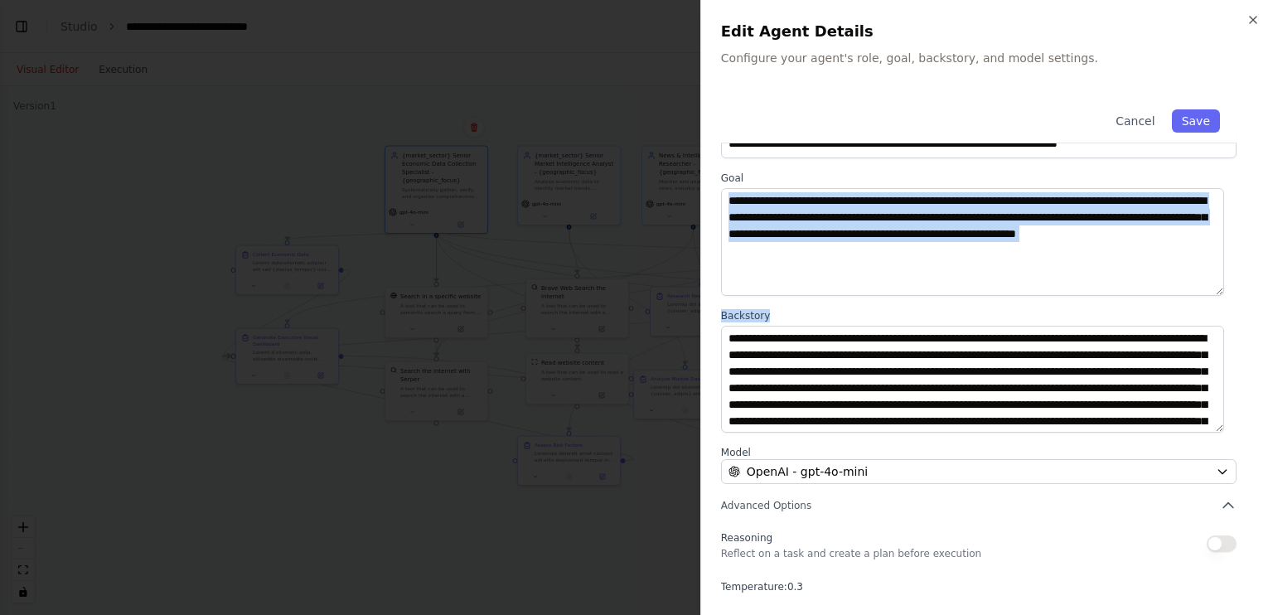
scroll to position [134, 0]
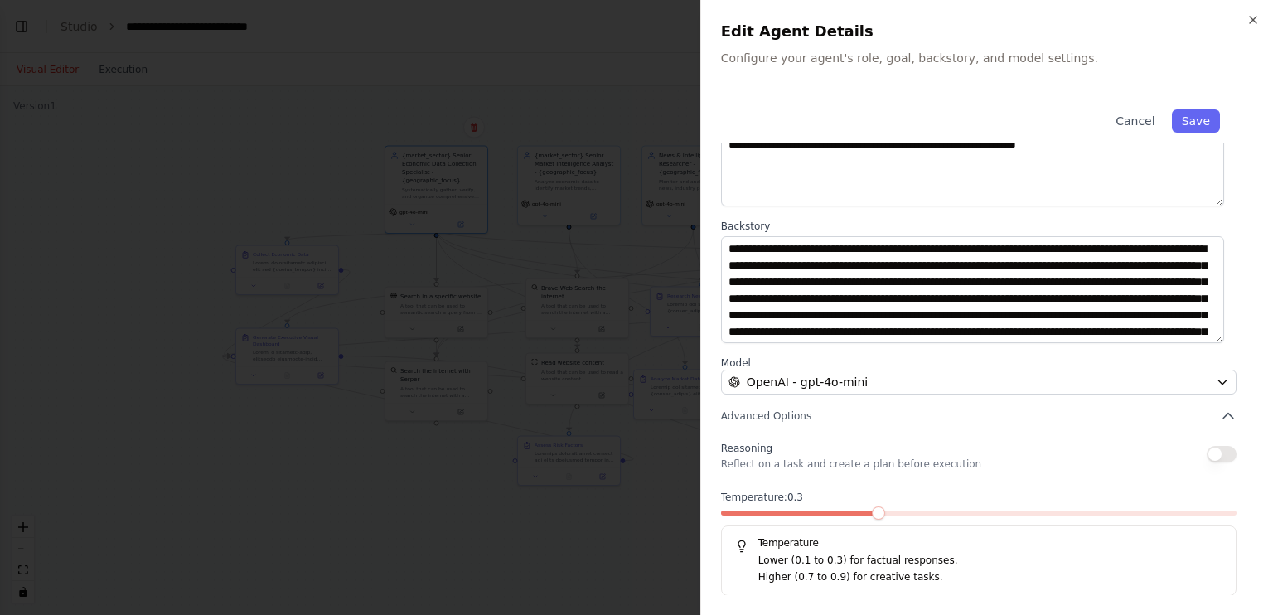
click at [1227, 455] on div "**********" at bounding box center [987, 277] width 532 height 637
click at [1206, 452] on button "button" at bounding box center [1221, 454] width 30 height 17
click at [1220, 413] on icon "button" at bounding box center [1228, 416] width 17 height 17
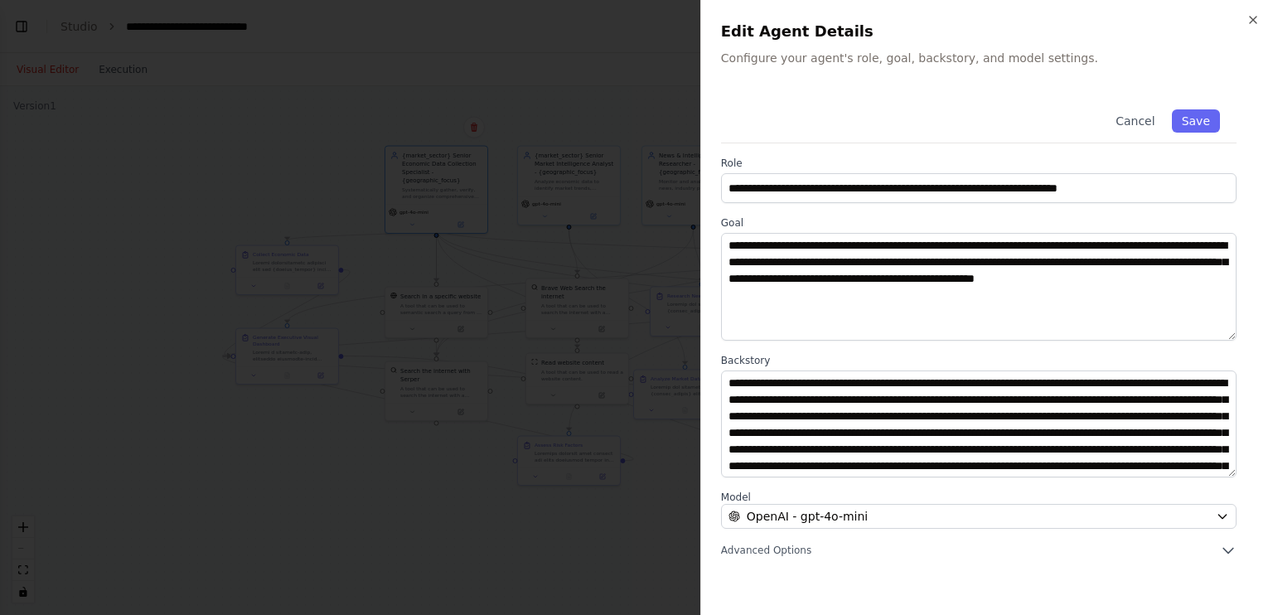
scroll to position [50, 0]
click at [1221, 548] on icon "button" at bounding box center [1228, 550] width 17 height 17
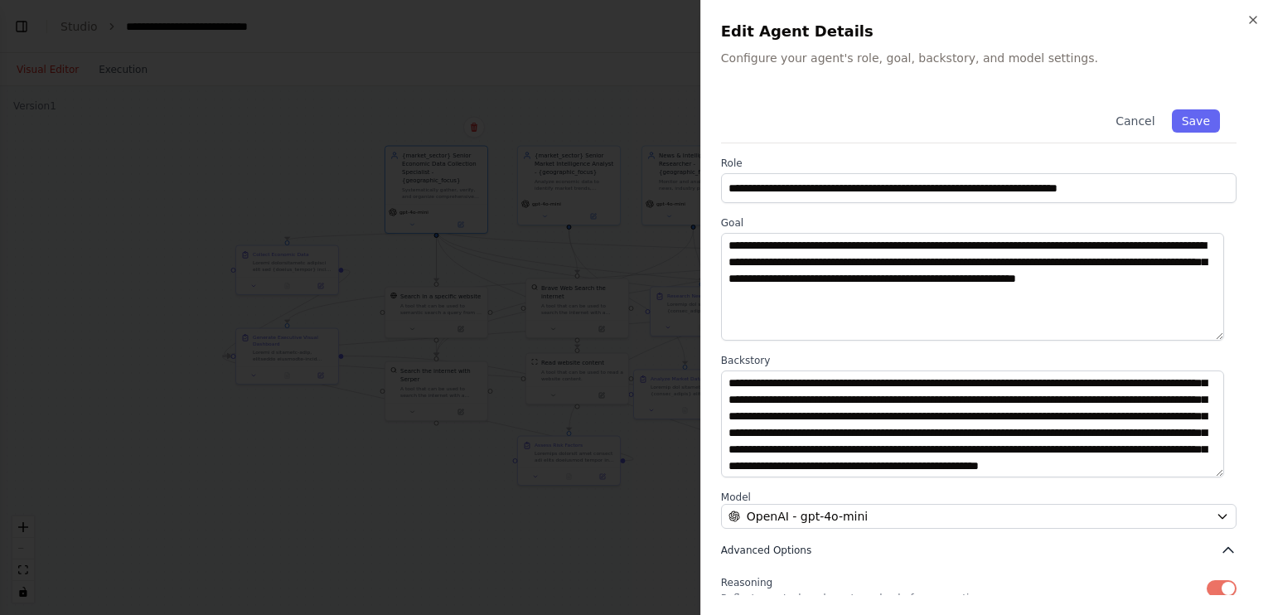
scroll to position [134, 0]
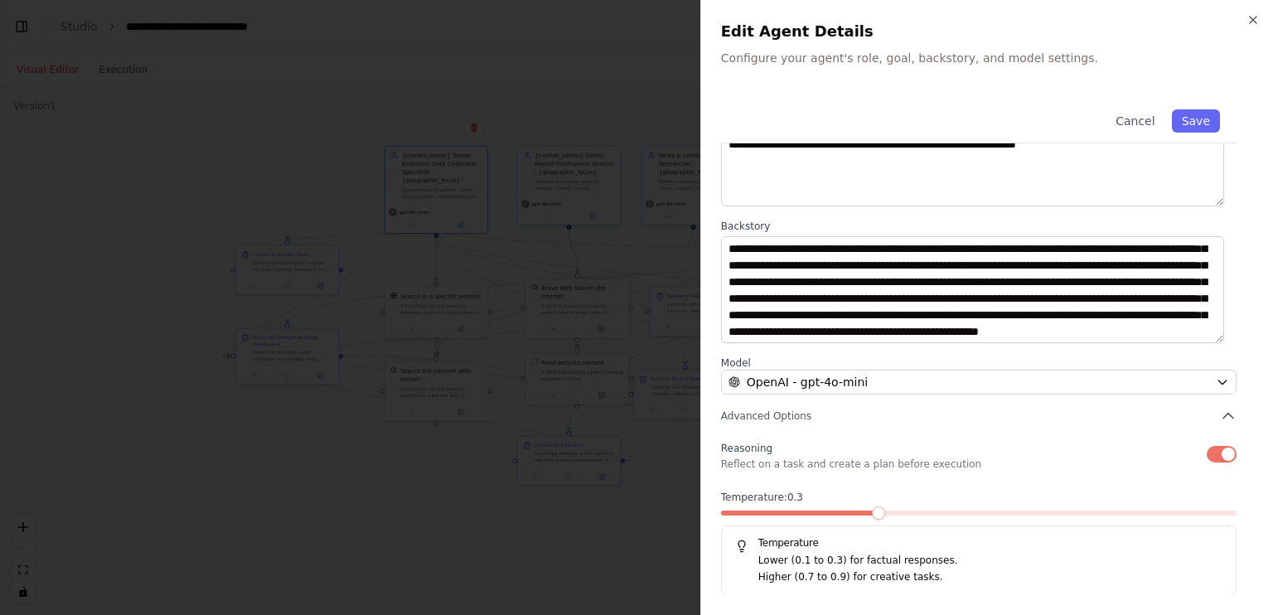
click at [853, 511] on span at bounding box center [798, 512] width 155 height 5
click at [872, 513] on span at bounding box center [878, 512] width 13 height 13
click at [834, 510] on span at bounding box center [827, 512] width 13 height 13
click at [1185, 128] on button "Save" at bounding box center [1195, 120] width 48 height 23
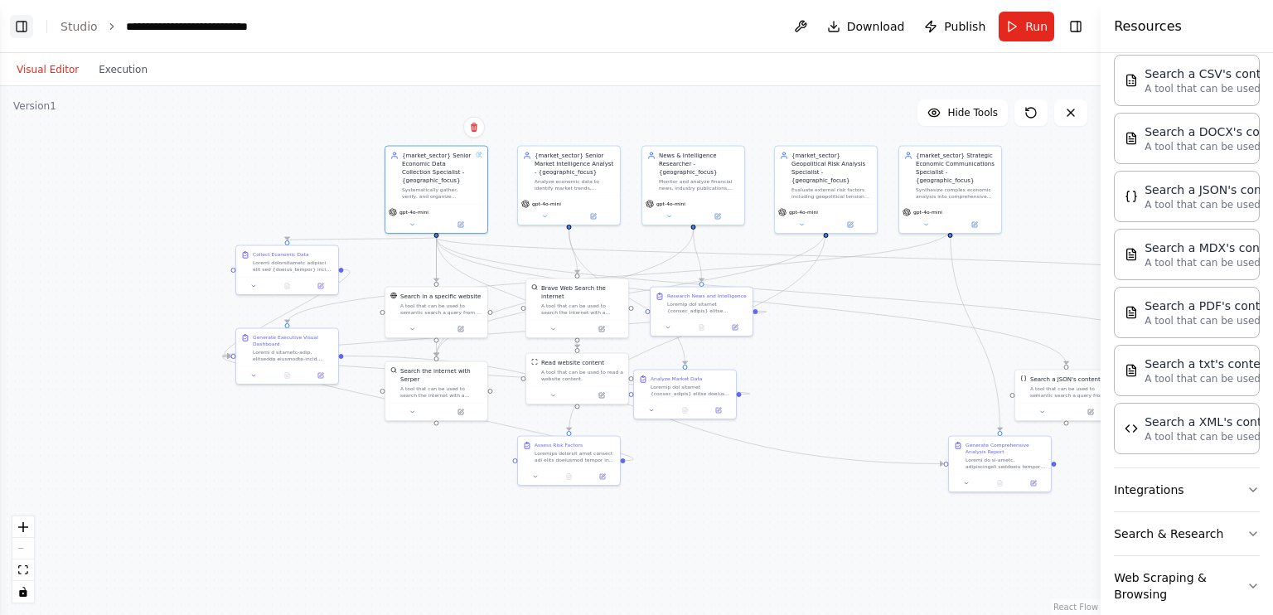
click at [17, 24] on button "Toggle Left Sidebar" at bounding box center [21, 26] width 23 height 23
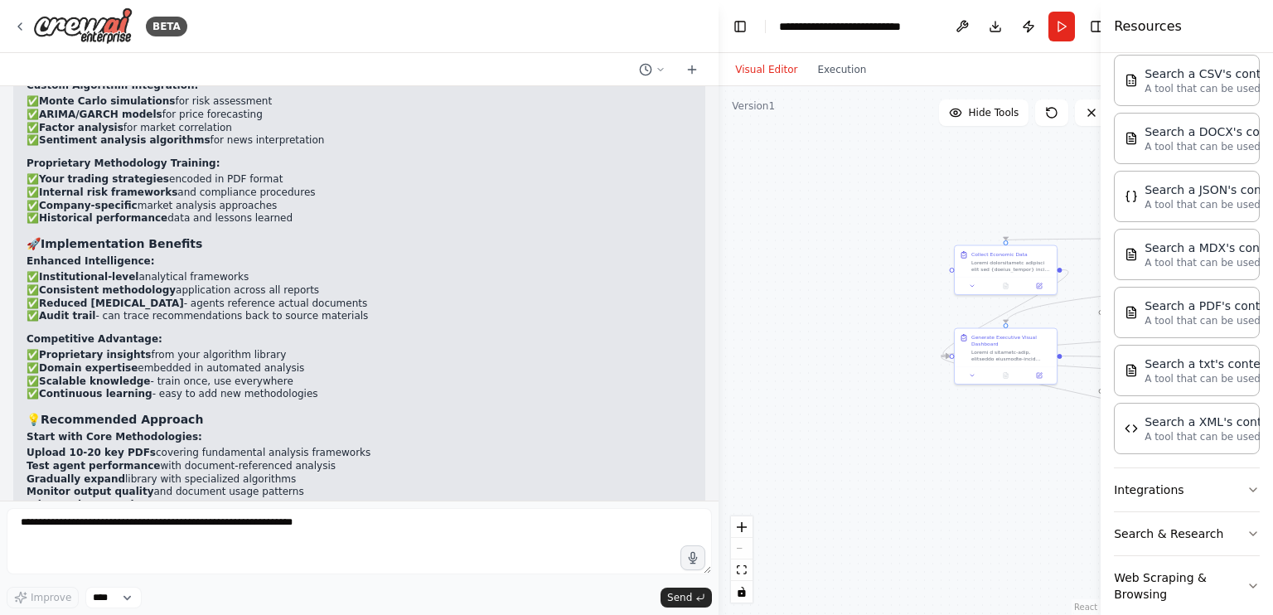
scroll to position [44199, 0]
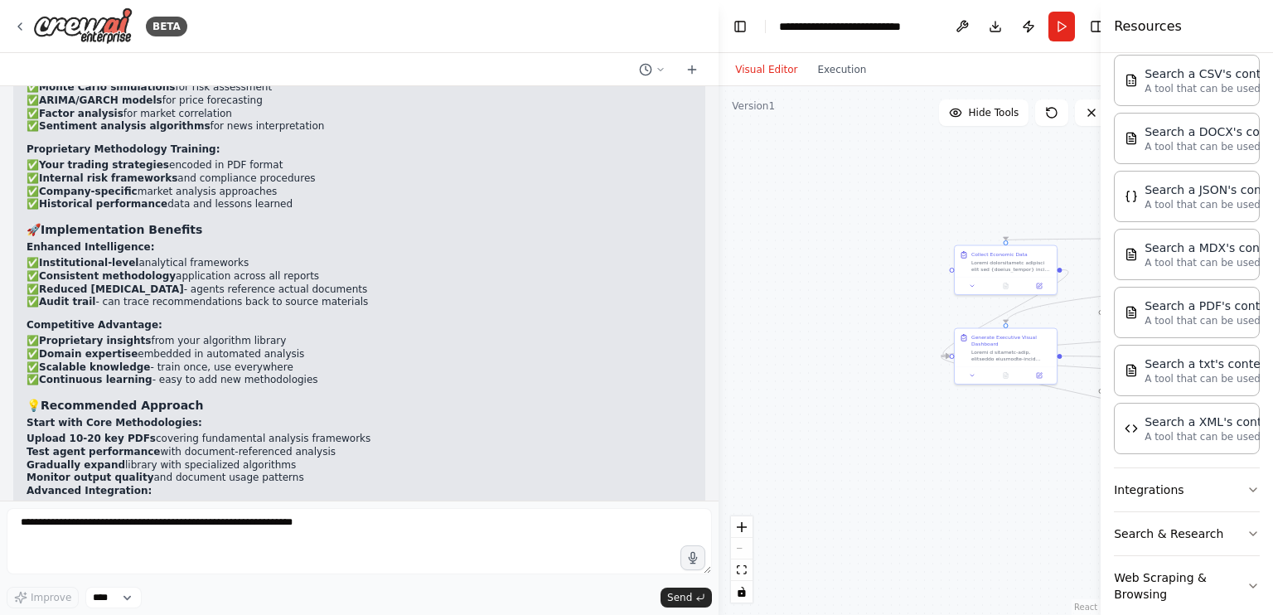
scroll to position [44310, 0]
